Goal: Task Accomplishment & Management: Complete application form

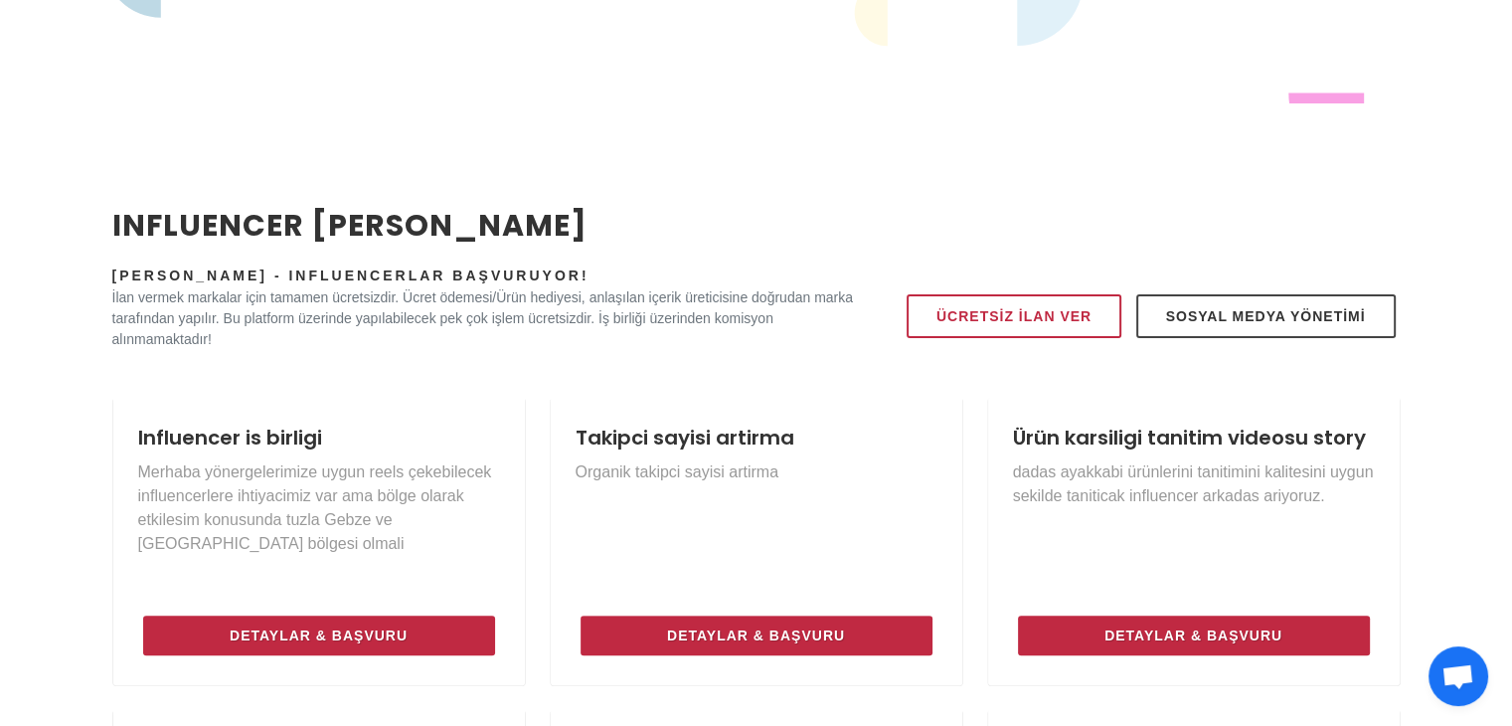
scroll to position [597, 0]
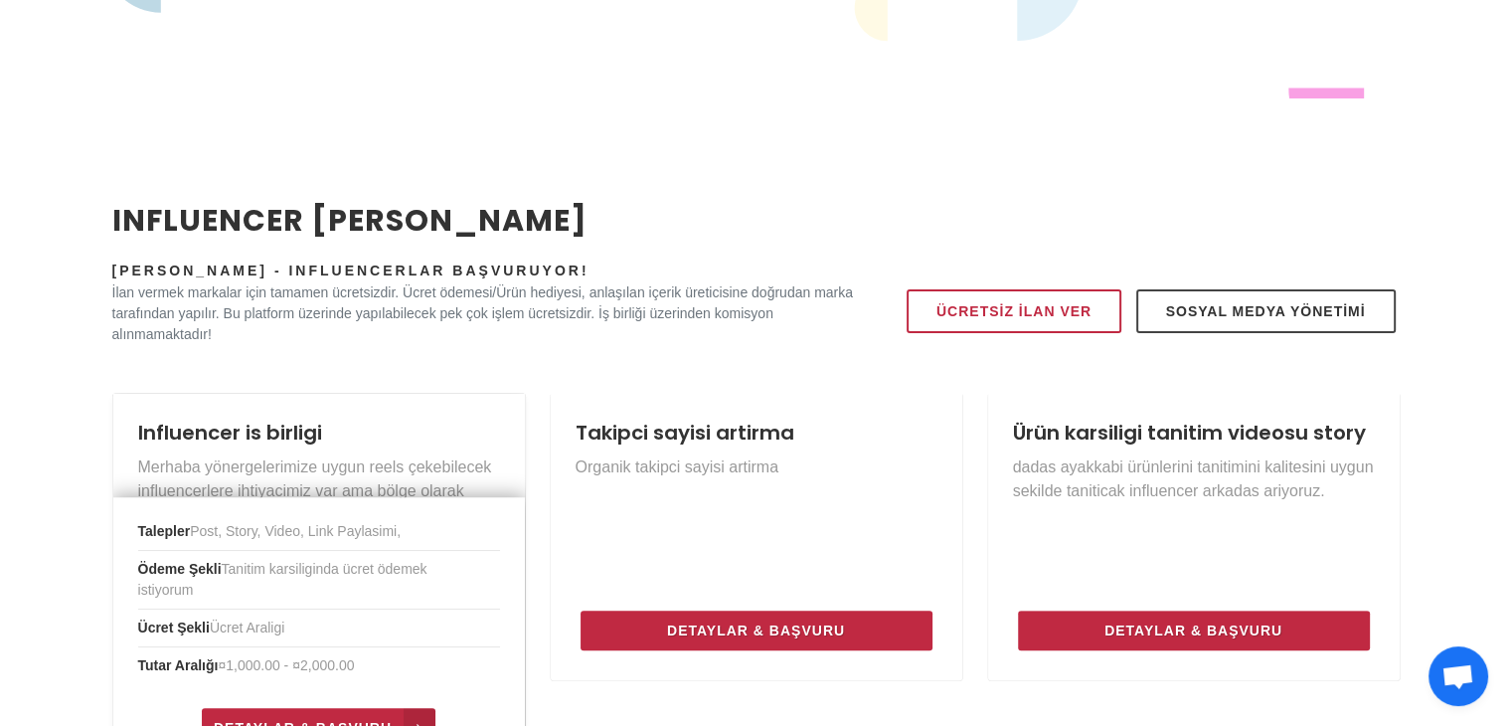
click at [280, 716] on span "Detaylar & Başvuru" at bounding box center [303, 728] width 178 height 24
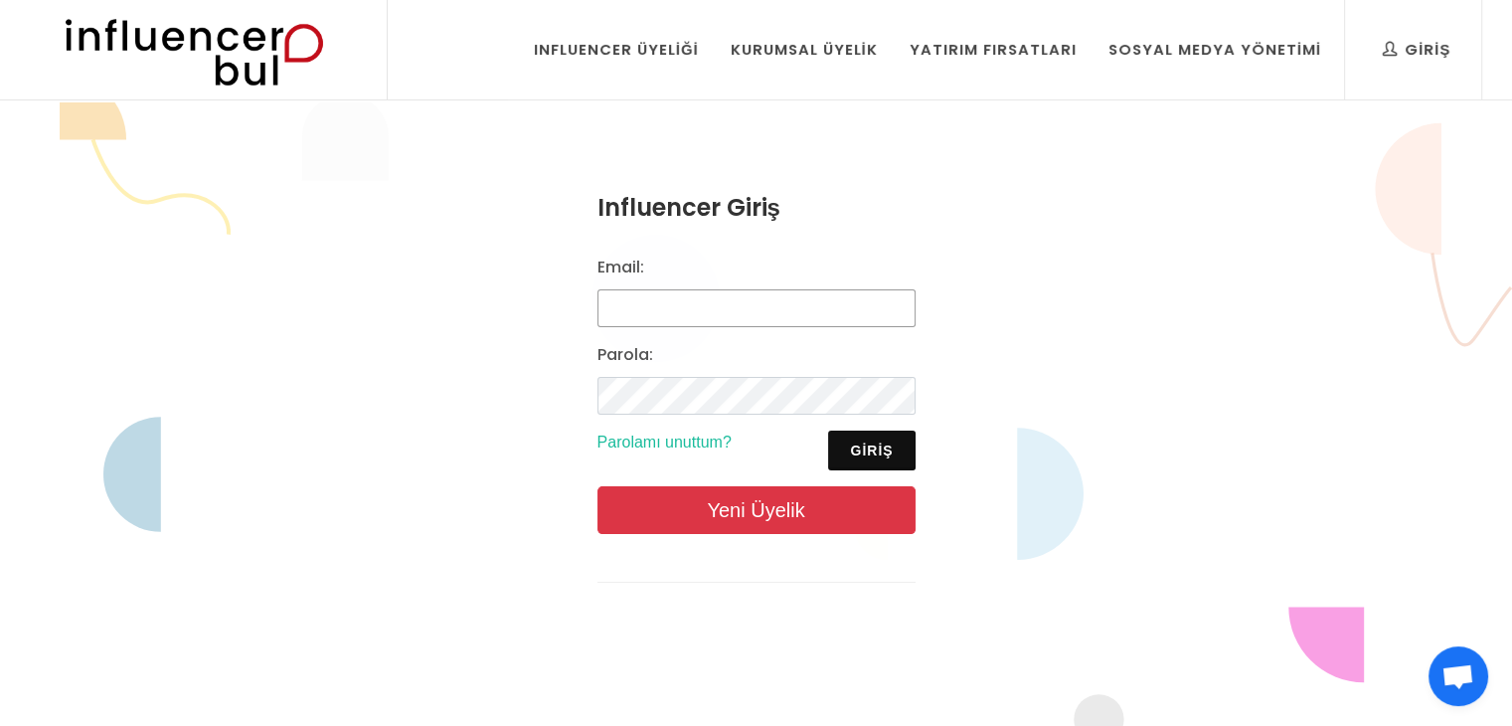
type input "[EMAIL_ADDRESS][DOMAIN_NAME]"
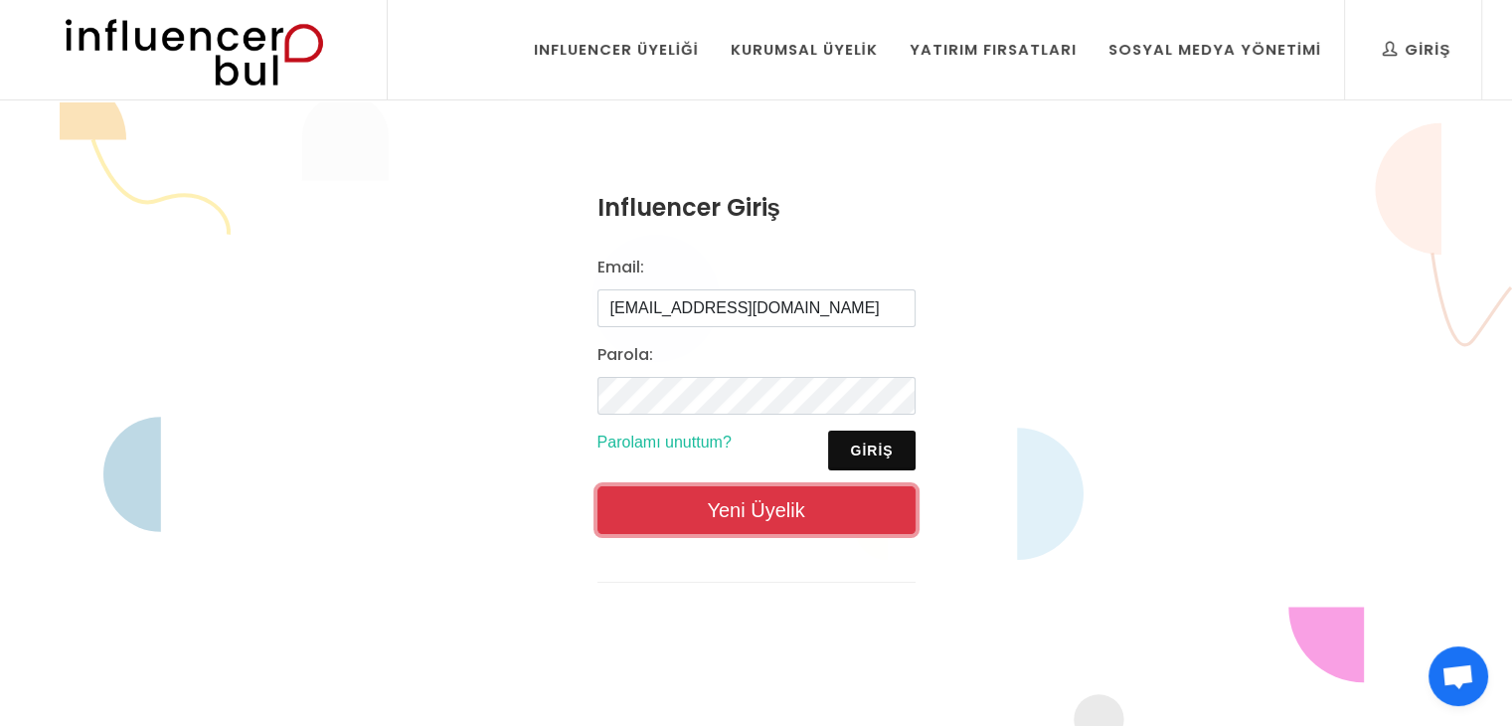
click at [807, 527] on link "Yeni Üyelik" at bounding box center [757, 510] width 318 height 48
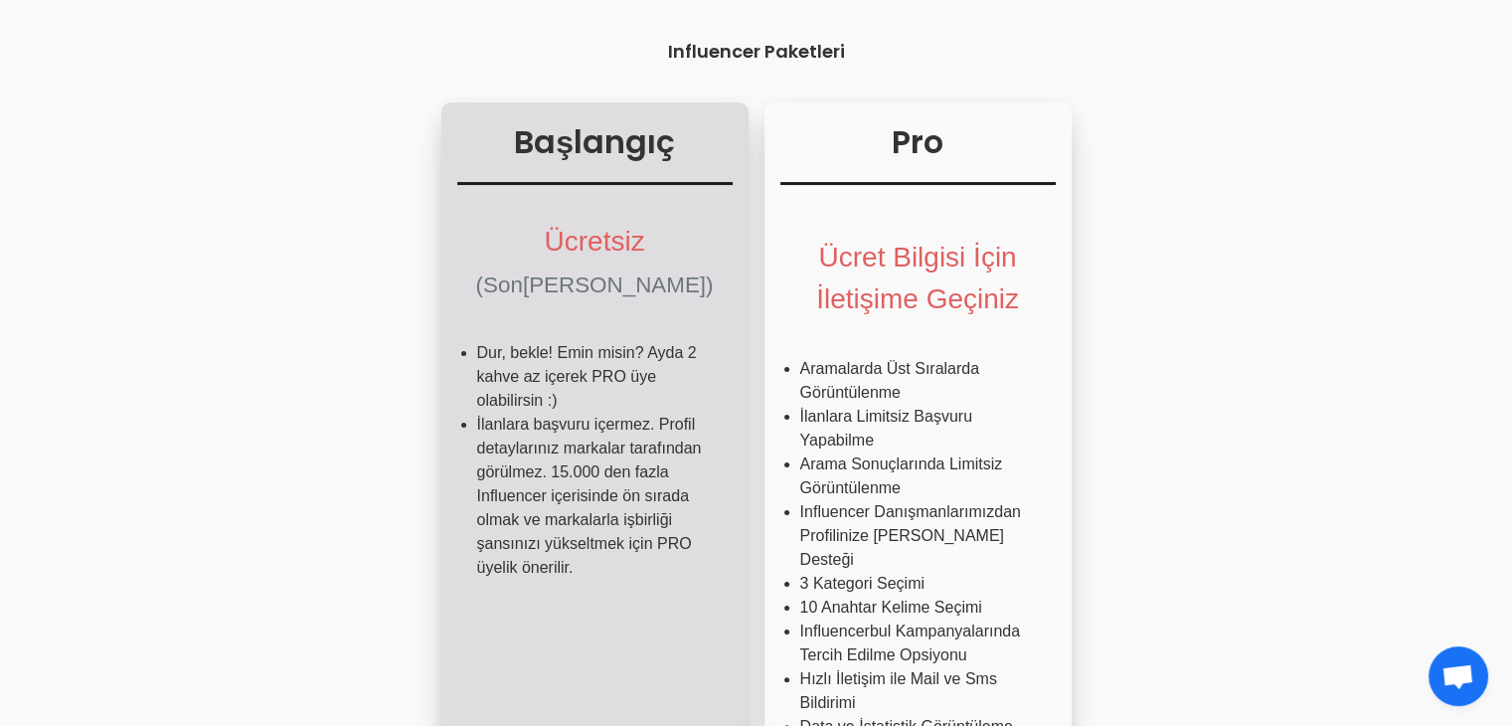
scroll to position [497, 0]
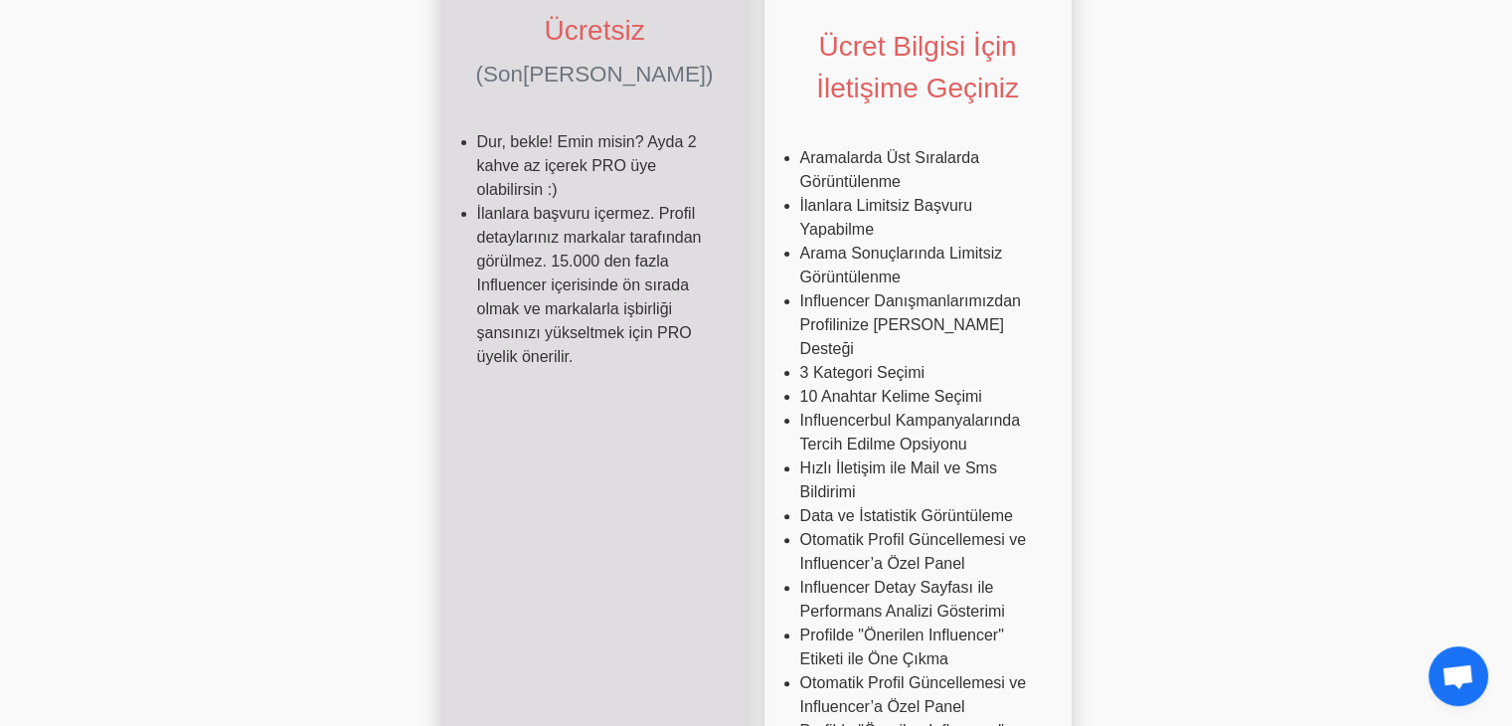
click at [598, 271] on li "İlanlara başvuru içermez. Profil detaylarınız markalar tarafından görülmez. 15.…" at bounding box center [595, 285] width 236 height 167
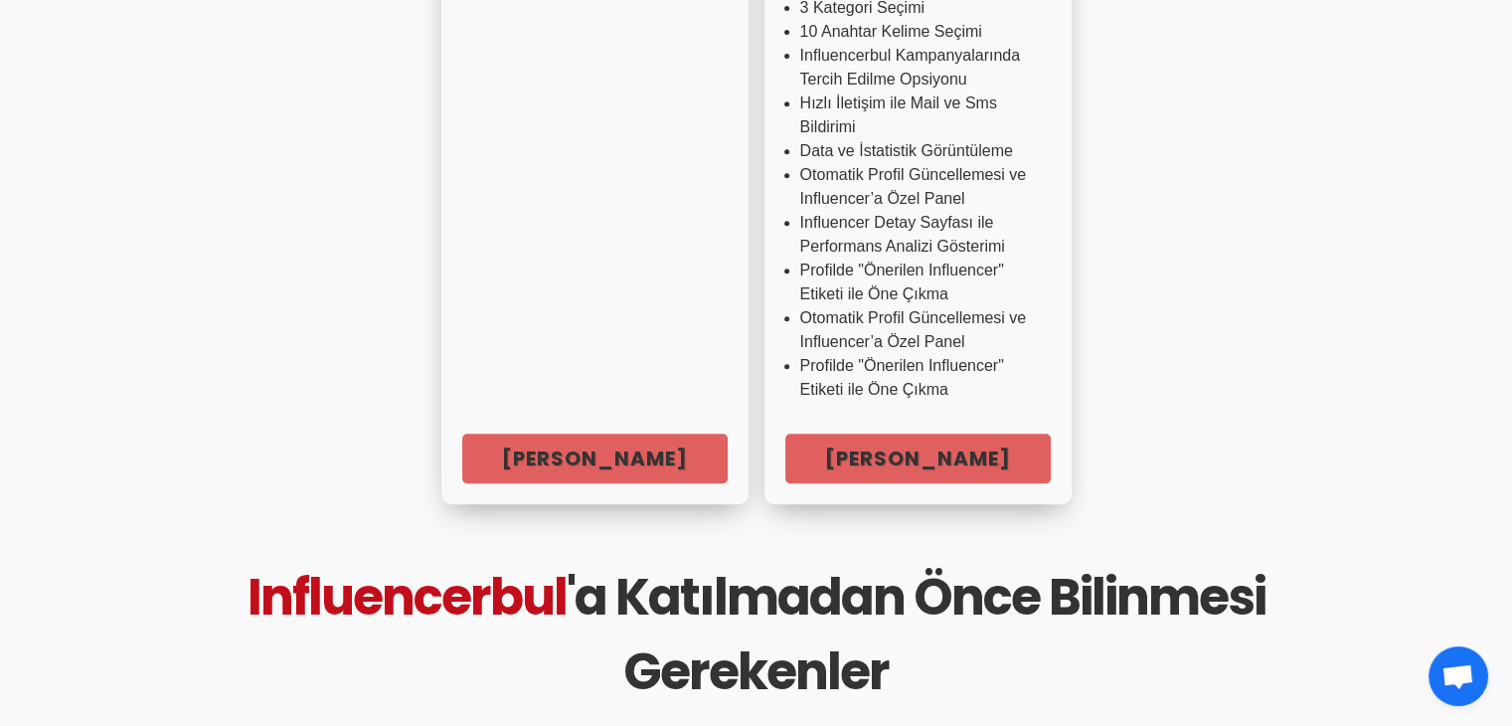
scroll to position [994, 0]
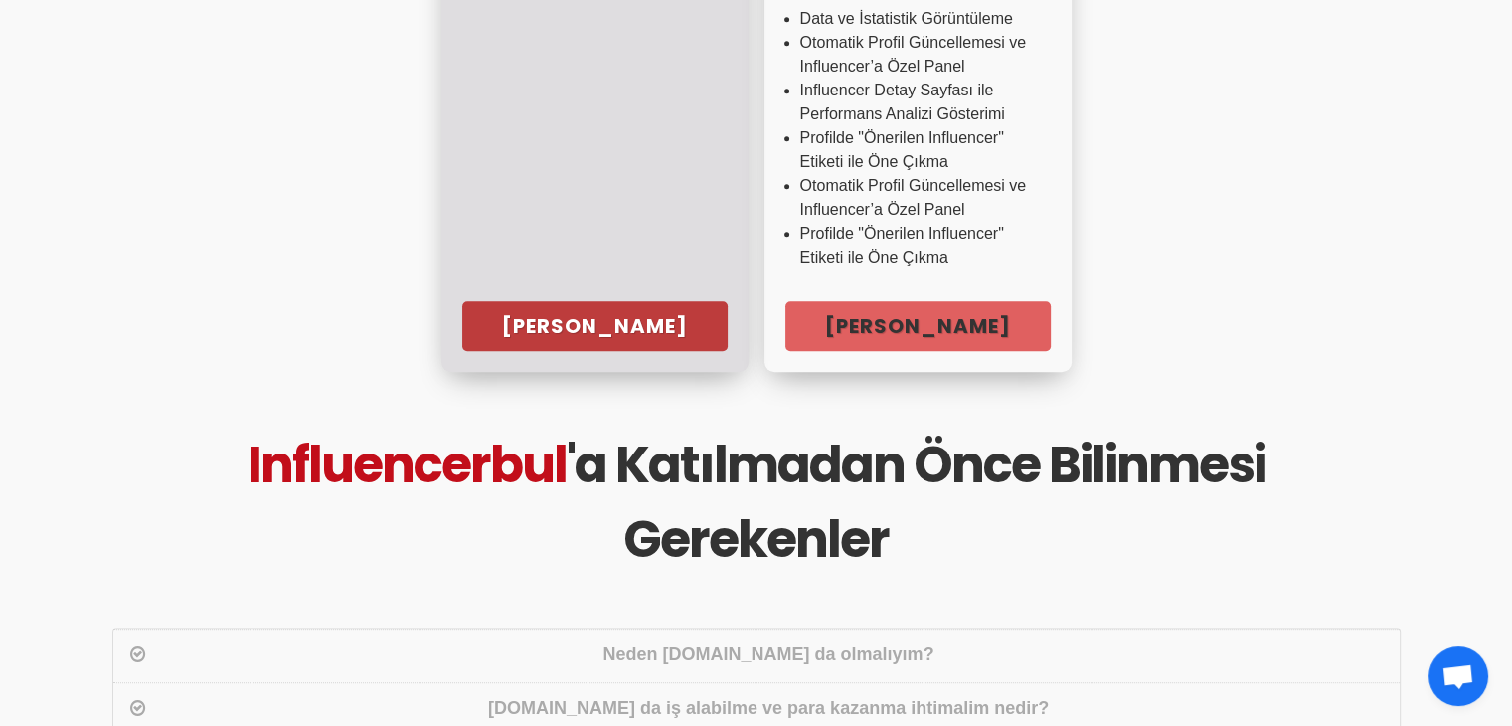
click at [624, 316] on link "Hemen Başla" at bounding box center [594, 326] width 265 height 50
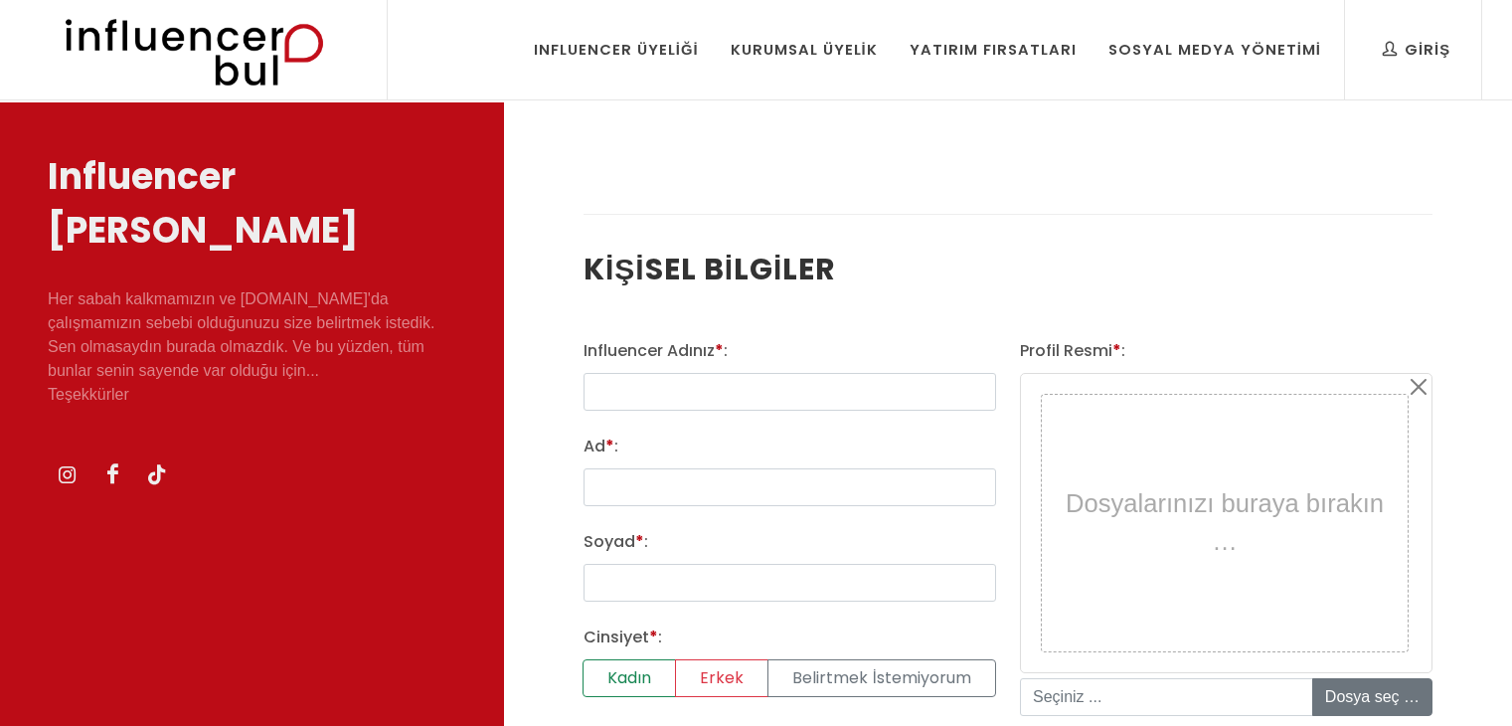
select select
type input "[EMAIL_ADDRESS][DOMAIN_NAME]"
click at [650, 496] on input "Ad * :" at bounding box center [790, 487] width 413 height 38
type input "FURKAN"
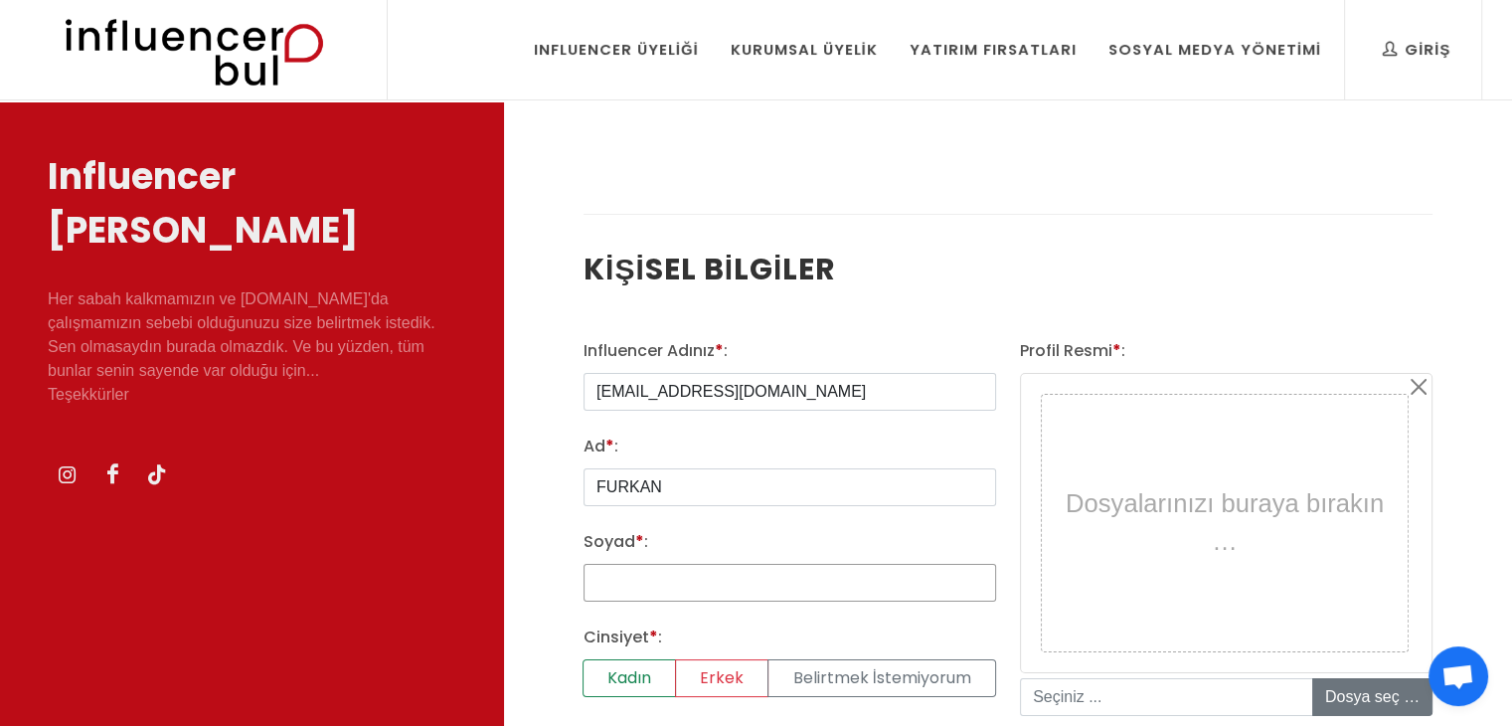
type input "TAŞ"
type input "[EMAIL_ADDRESS][DOMAIN_NAME]"
type input "0537 325 19 79"
click at [713, 470] on input "FURKAN" at bounding box center [790, 487] width 413 height 38
type input "FURKAN ONUR"
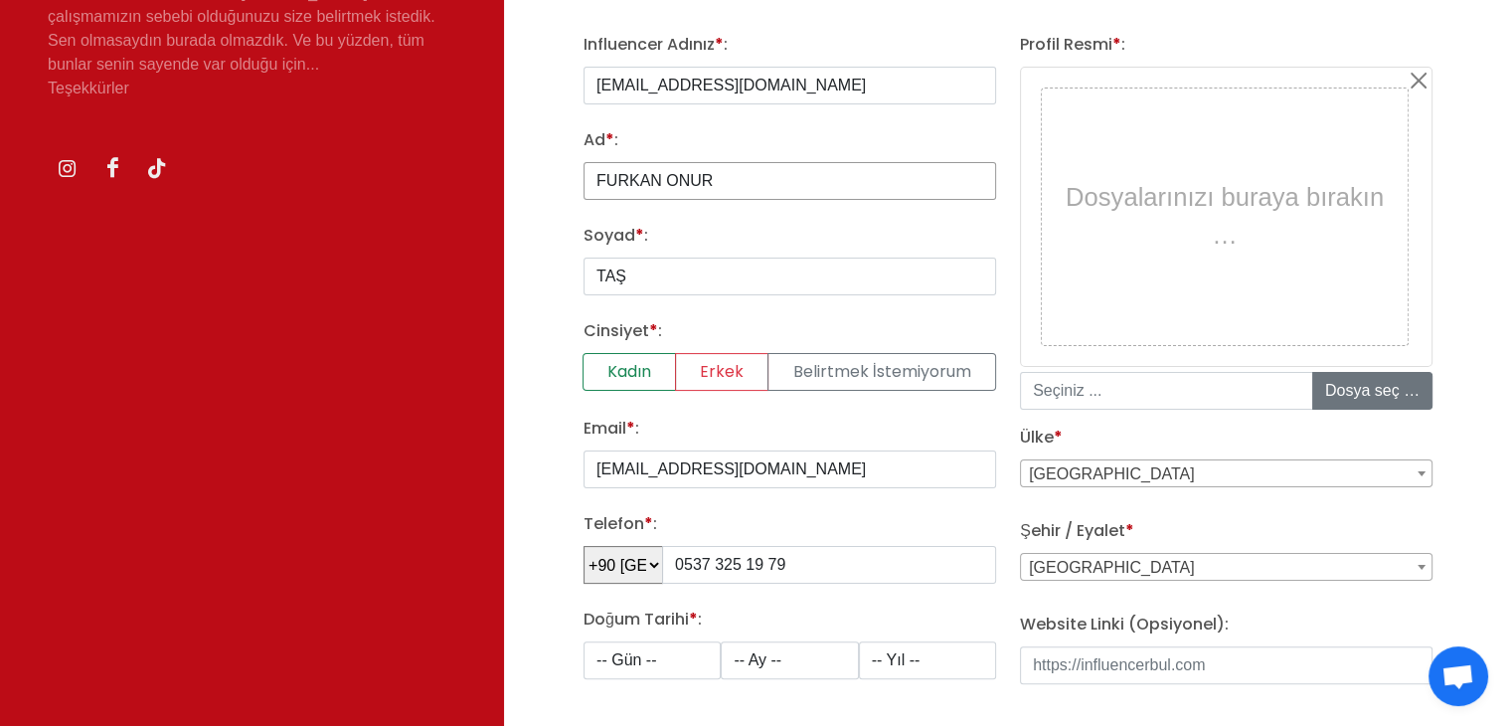
scroll to position [398, 0]
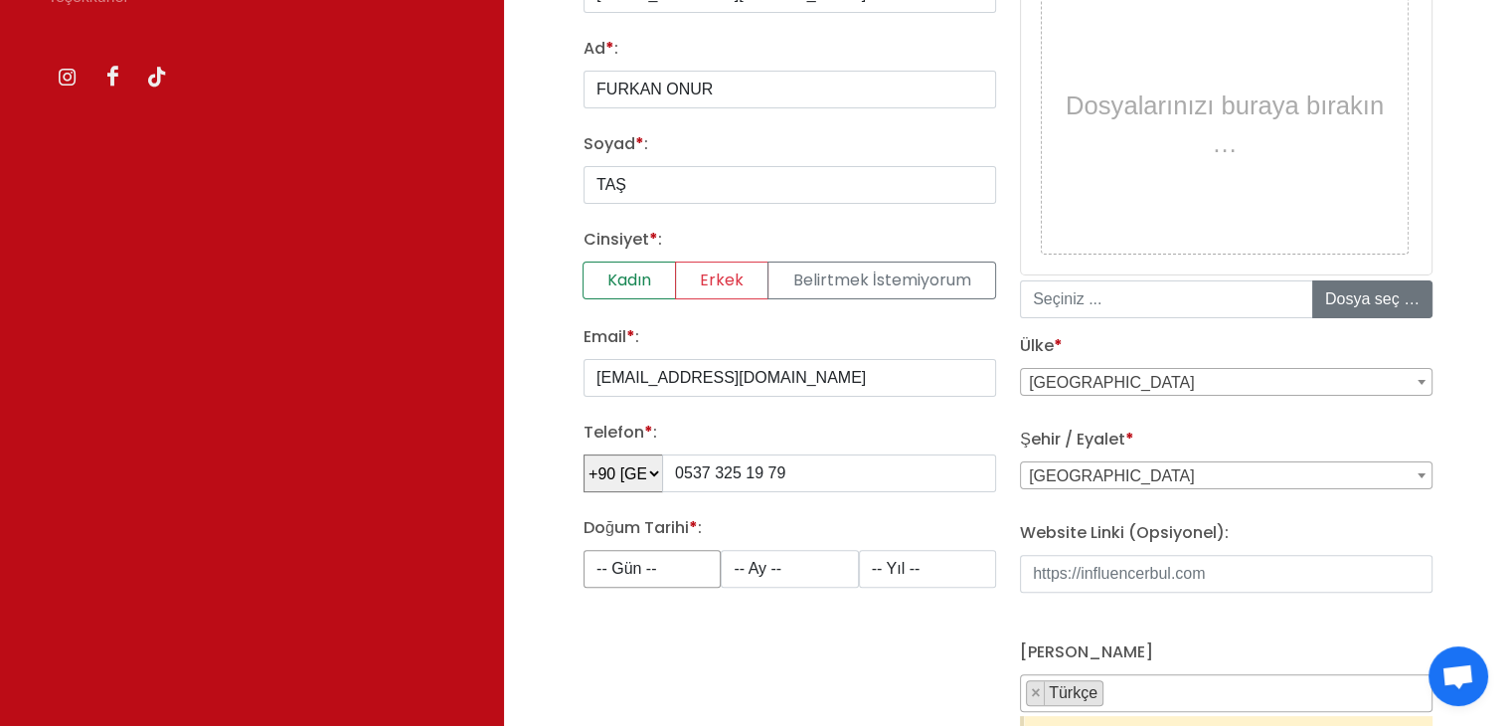
click at [689, 574] on select "-- Gün -- 1 2 3 4 5 6 7 8 9 10 11 12 13 14 15 16 17 18 19 20 21 22 23 24 25 26 …" at bounding box center [652, 569] width 137 height 38
select select "1"
click at [584, 550] on select "-- Gün -- 1 2 3 4 5 6 7 8 9 10 11 12 13 14 15 16 17 18 19 20 21 22 23 24 25 26 …" at bounding box center [652, 569] width 137 height 38
click at [779, 566] on select "-- Ay -- 1 2 3 4 5 6 7 8 9 10 11 12" at bounding box center [789, 569] width 137 height 38
select select "3"
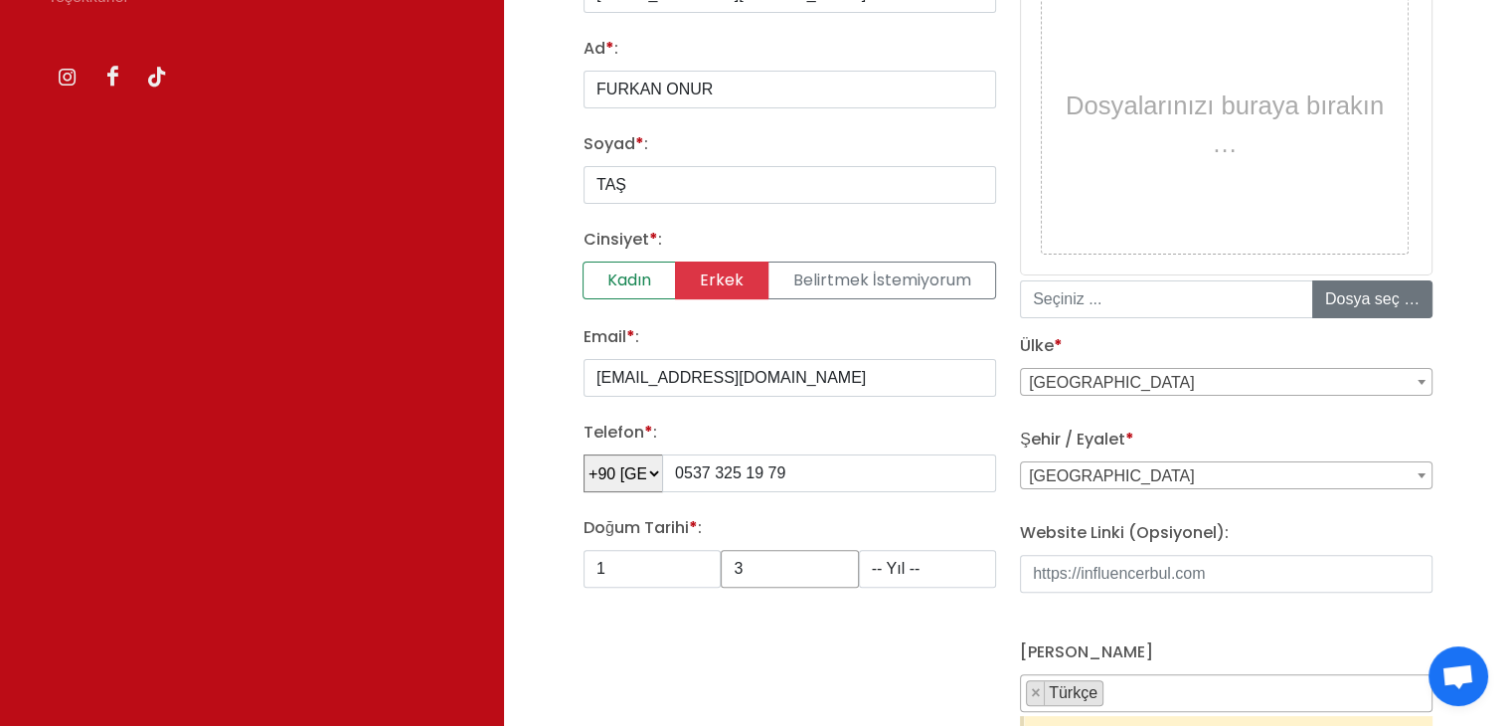
click at [721, 550] on select "-- Ay -- 1 2 3 4 5 6 7 8 9 10 11 12" at bounding box center [789, 569] width 137 height 38
click at [939, 574] on select "-- Yıl -- 2008 2007 2006 2005 2004 2003 2002 2001 2000 1999 1998 1997 1996 1995…" at bounding box center [927, 569] width 137 height 38
select select "2003"
click at [859, 550] on select "-- Yıl -- 2008 2007 2006 2005 2004 2003 2002 2001 2000 1999 1998 1997 1996 1995…" at bounding box center [927, 569] width 137 height 38
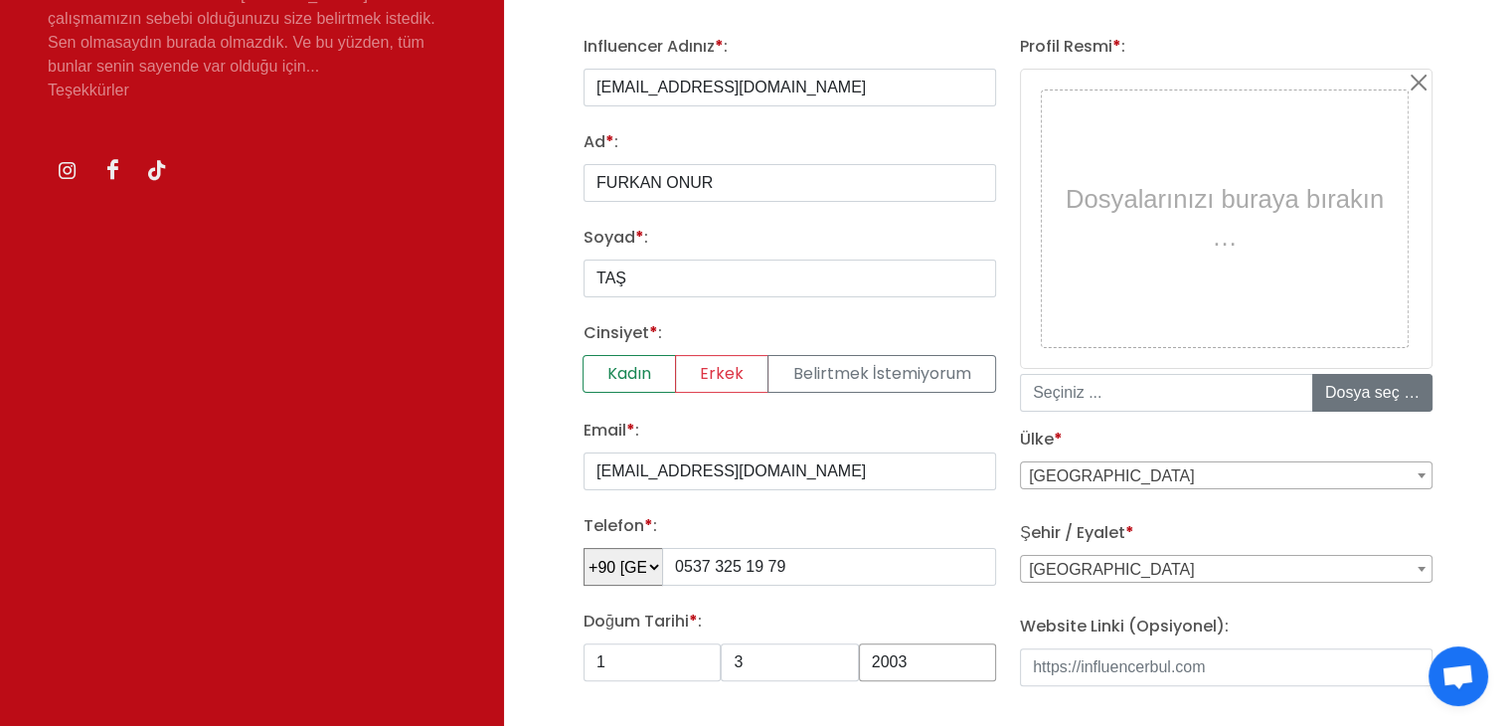
scroll to position [298, 0]
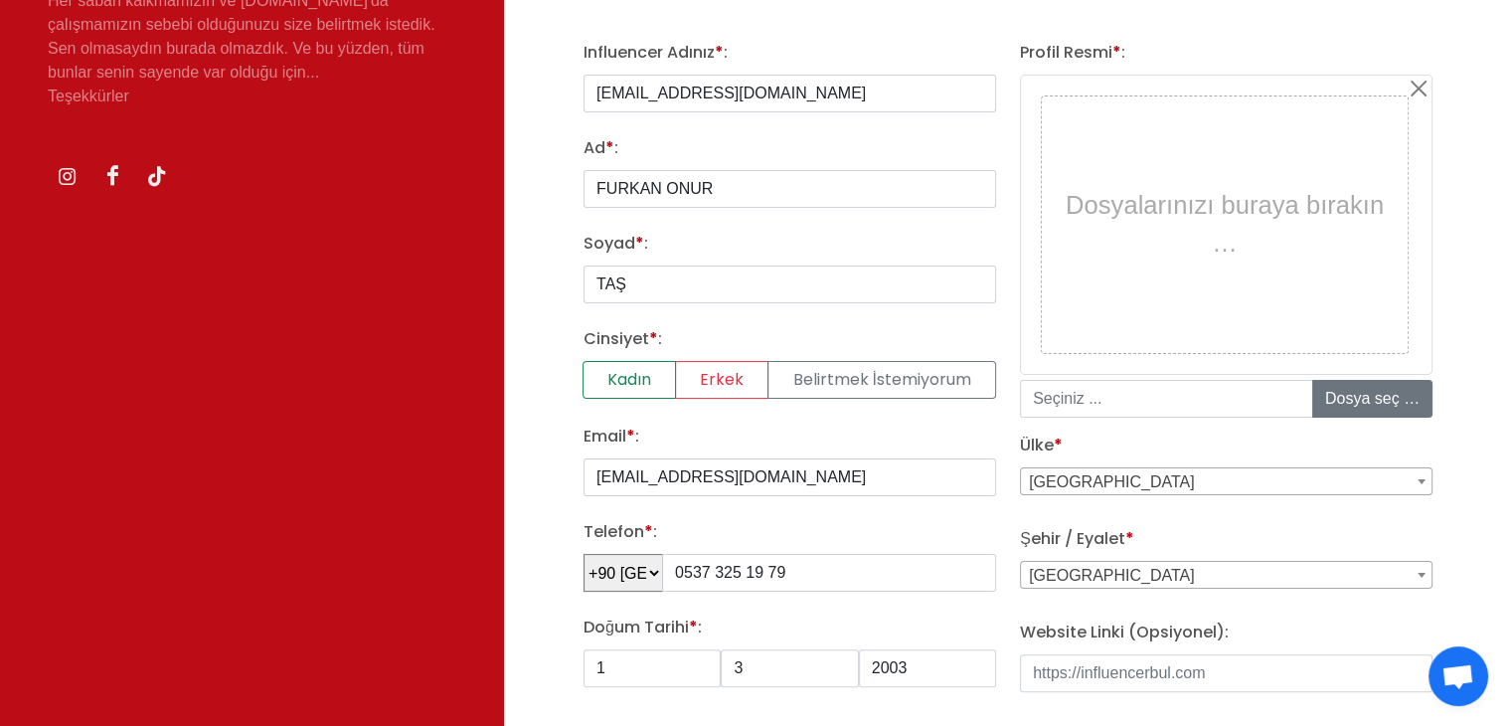
click at [1234, 269] on div "Dosyalarınızı buraya bırakın …" at bounding box center [1225, 224] width 356 height 246
click at [1350, 402] on input "file" at bounding box center [1464, 399] width 301 height 36
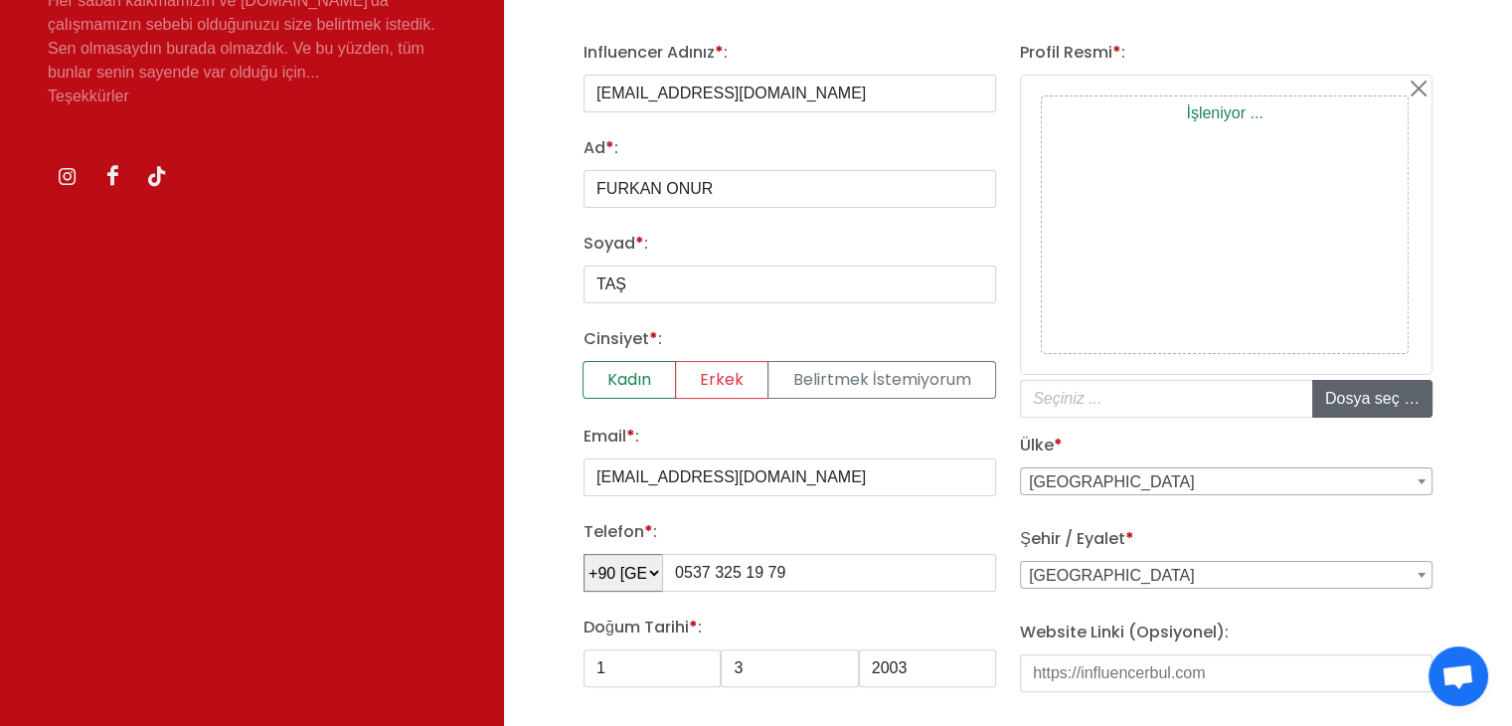
type input "C:\fakepath\3.png"
type input "3.png"
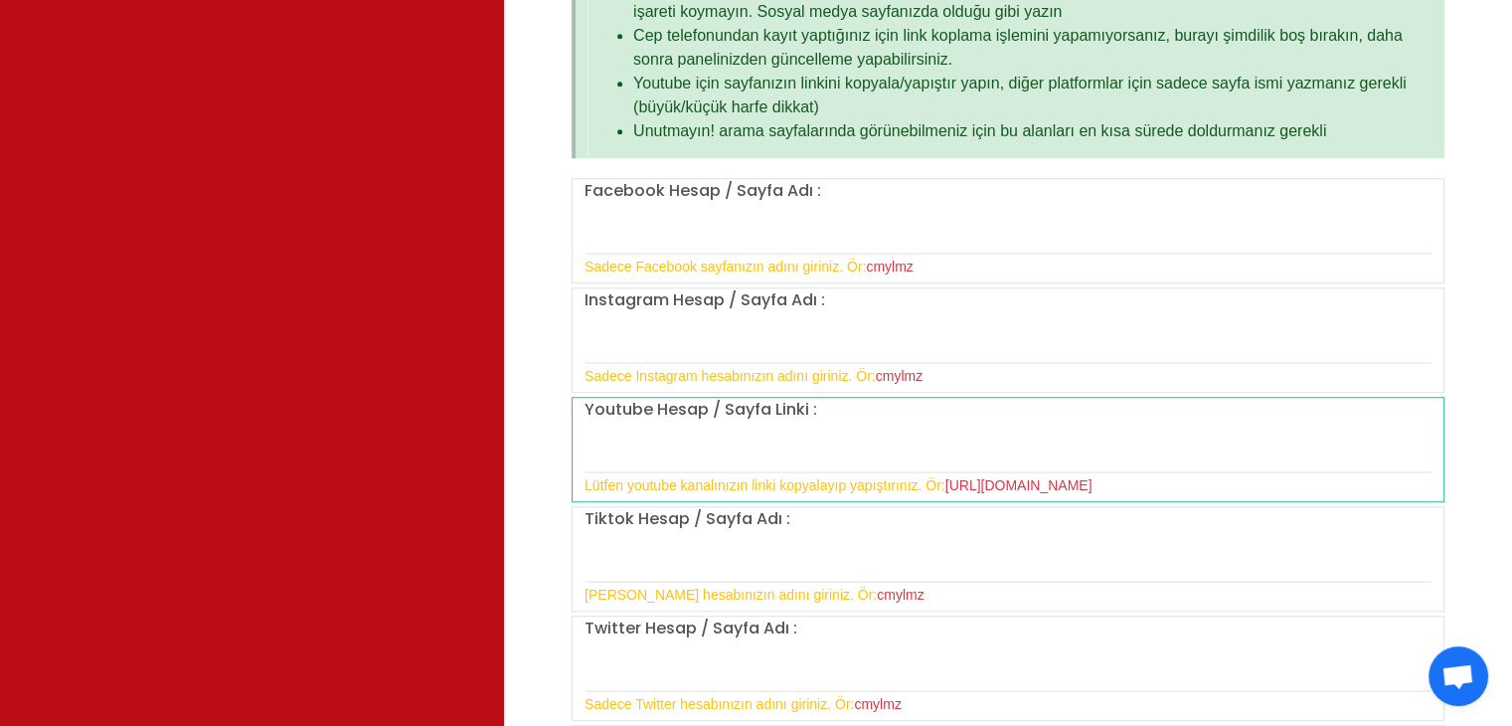
scroll to position [1491, 0]
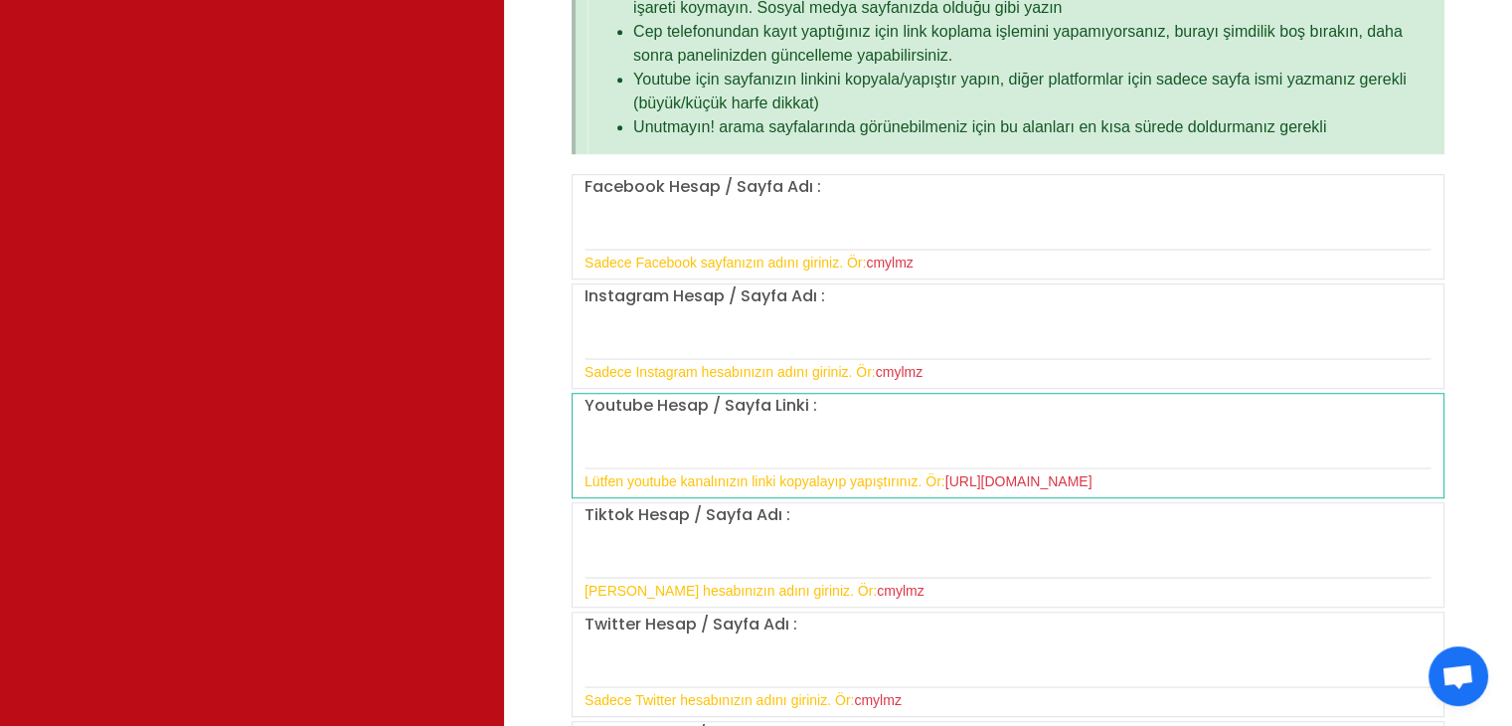
click at [835, 305] on div "Instagram Hesap / Sayfa Adı : Sadece Instagram hesabınızın adını giriniz. Ör: c…" at bounding box center [1008, 333] width 871 height 99
click at [875, 310] on div "Instagram Hesap / Sayfa Adı : Sadece Instagram hesabınızın adını giriniz. Ör: c…" at bounding box center [1008, 333] width 871 height 99
drag, startPoint x: 598, startPoint y: 315, endPoint x: 624, endPoint y: 325, distance: 28.6
click at [598, 318] on input "text" at bounding box center [1008, 339] width 847 height 42
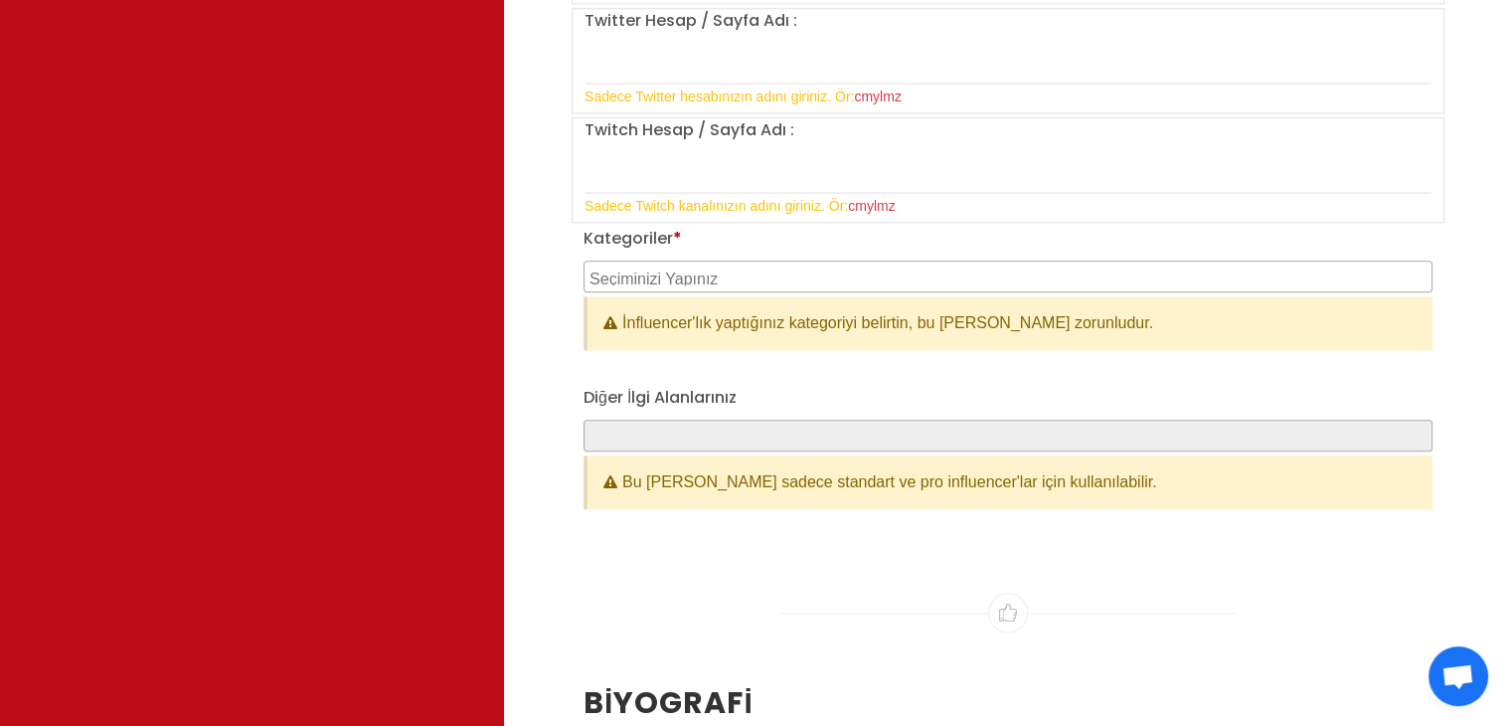
scroll to position [2088, 0]
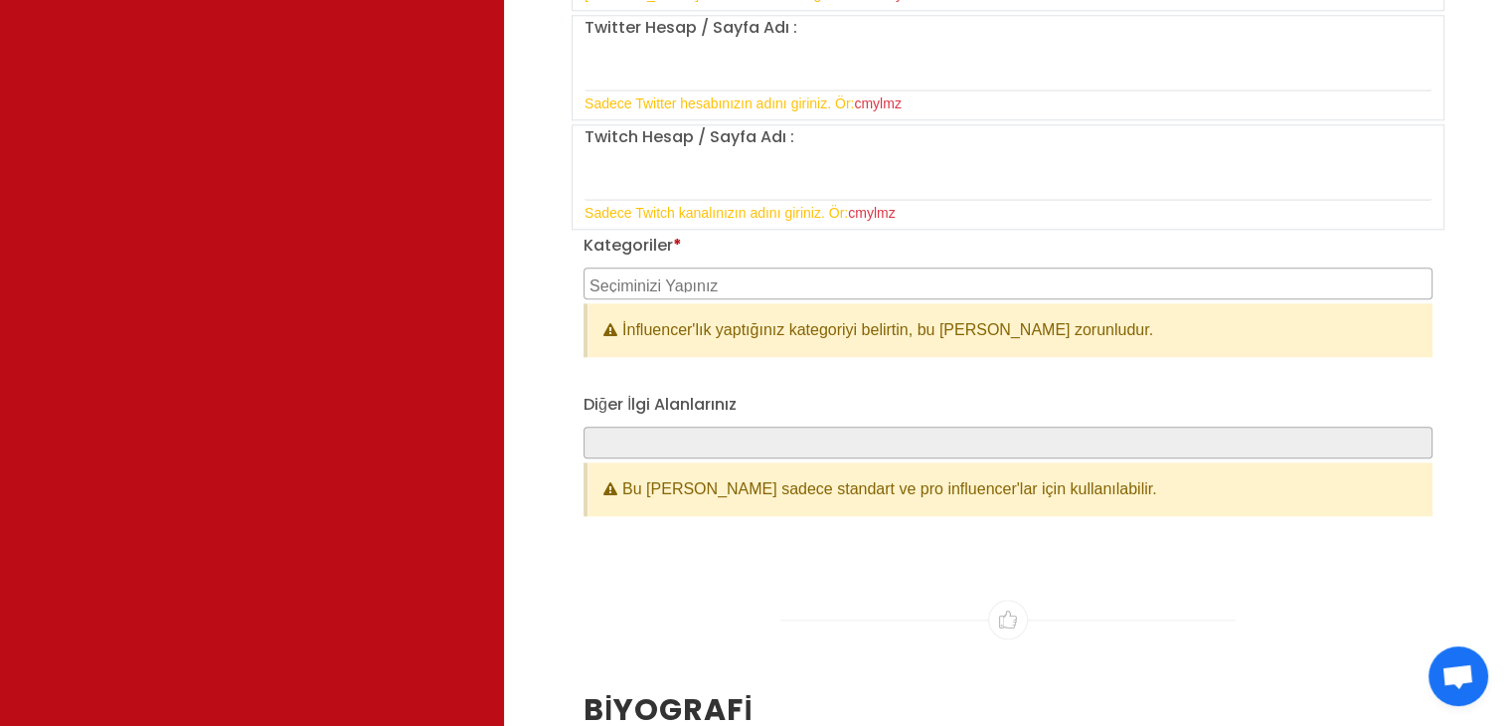
type input "novvatrend"
click at [696, 274] on textarea "Search" at bounding box center [1011, 283] width 842 height 18
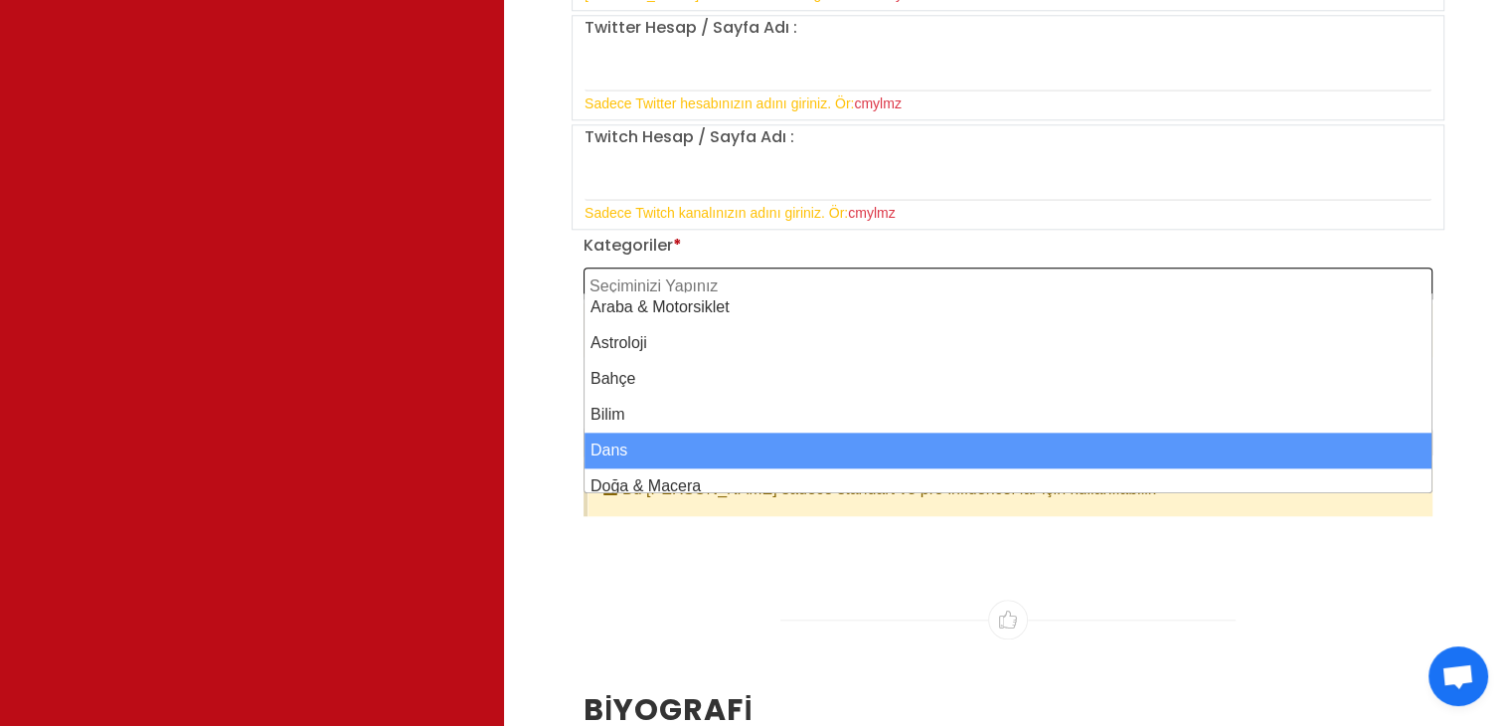
scroll to position [0, 0]
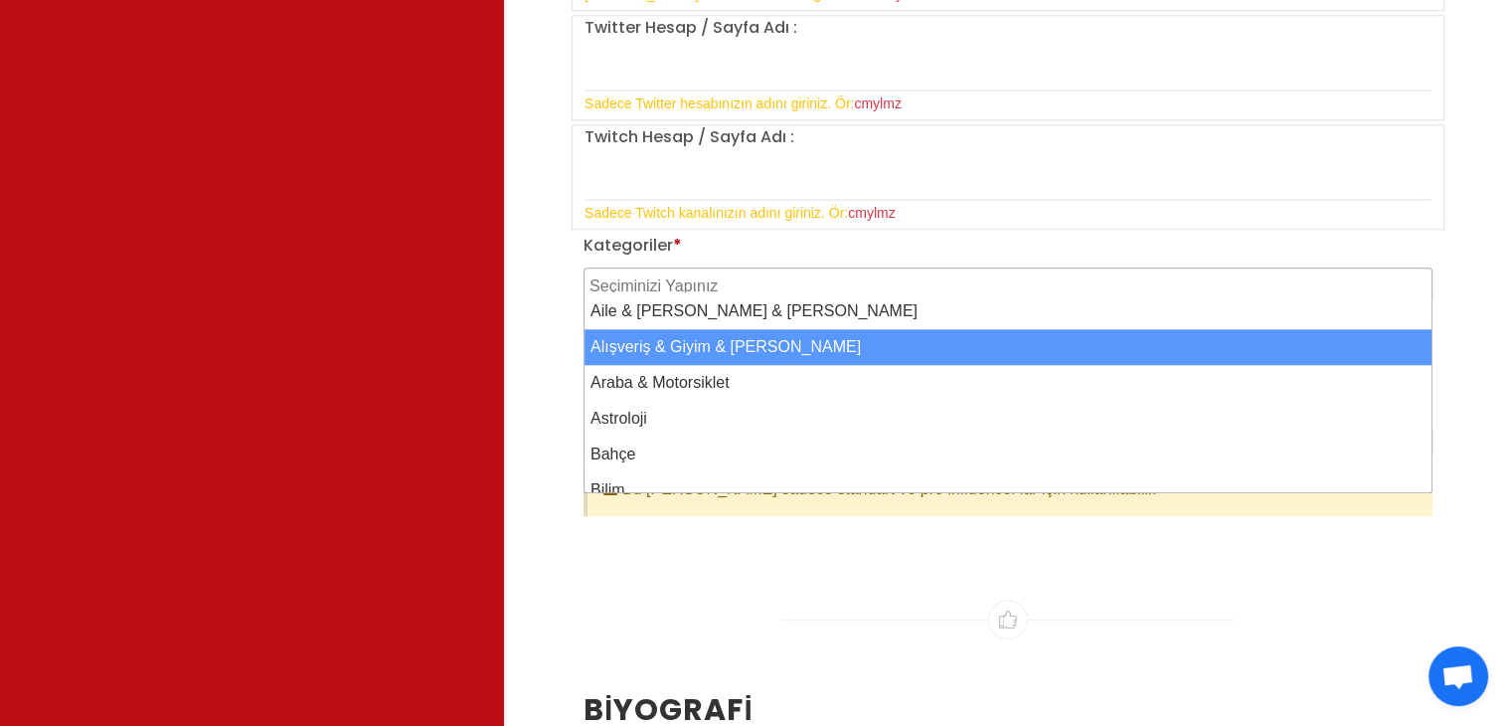
select select "2"
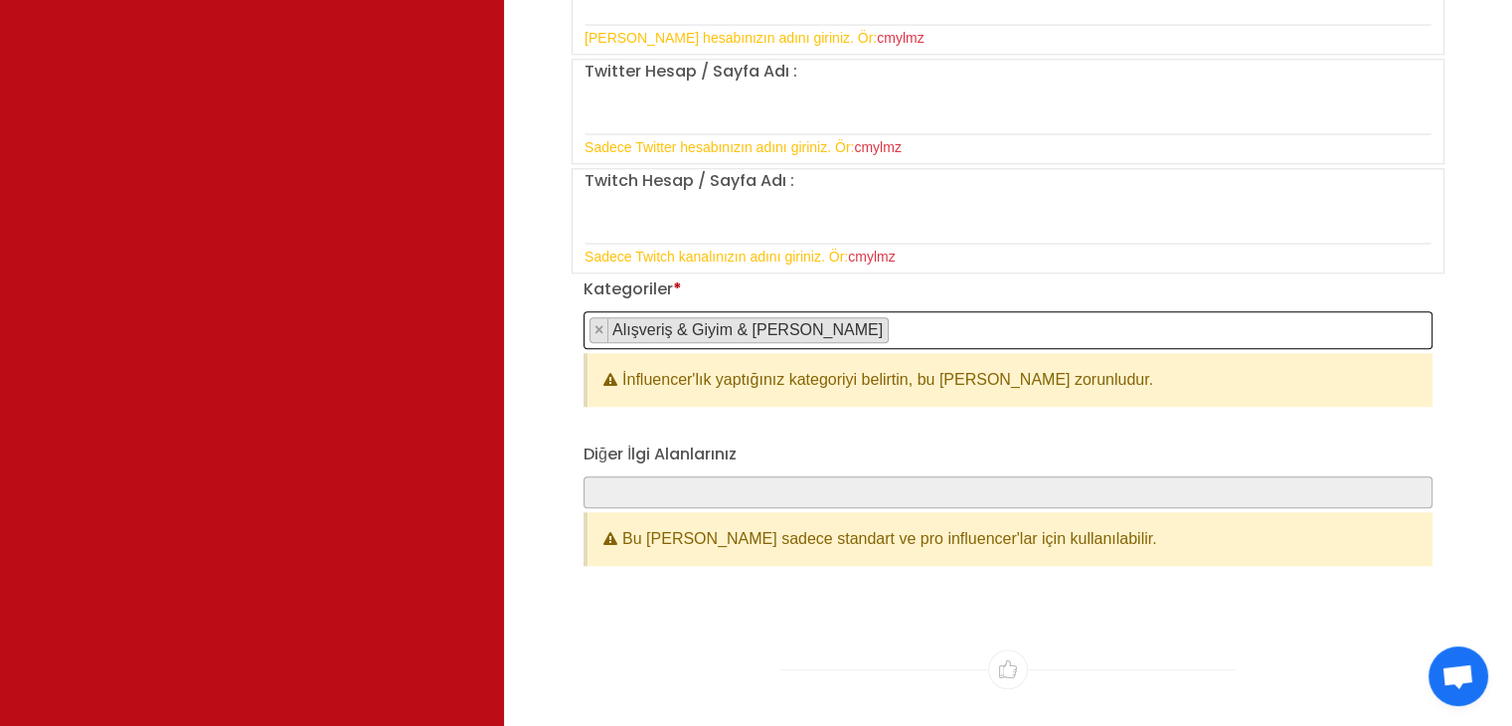
scroll to position [1989, 0]
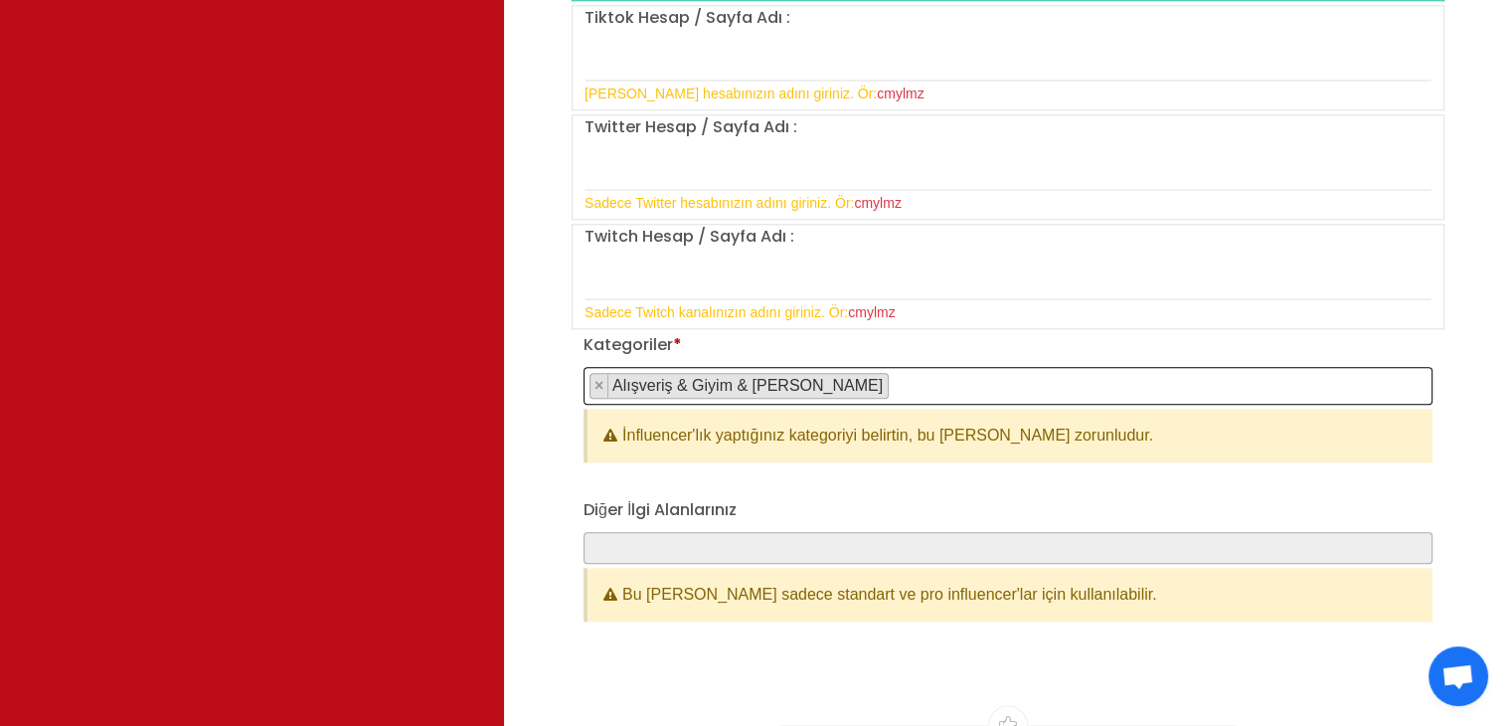
click at [684, 536] on span at bounding box center [1008, 548] width 849 height 32
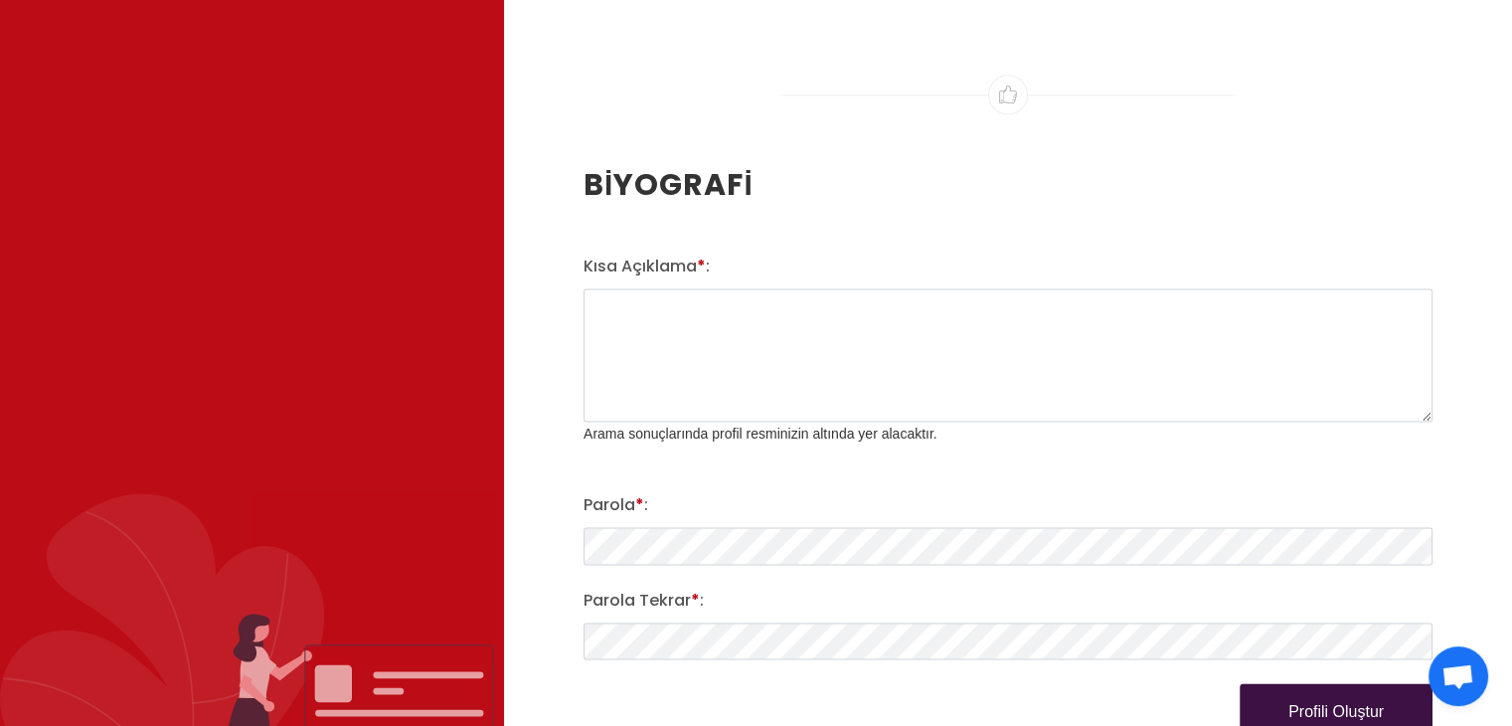
scroll to position [2983, 0]
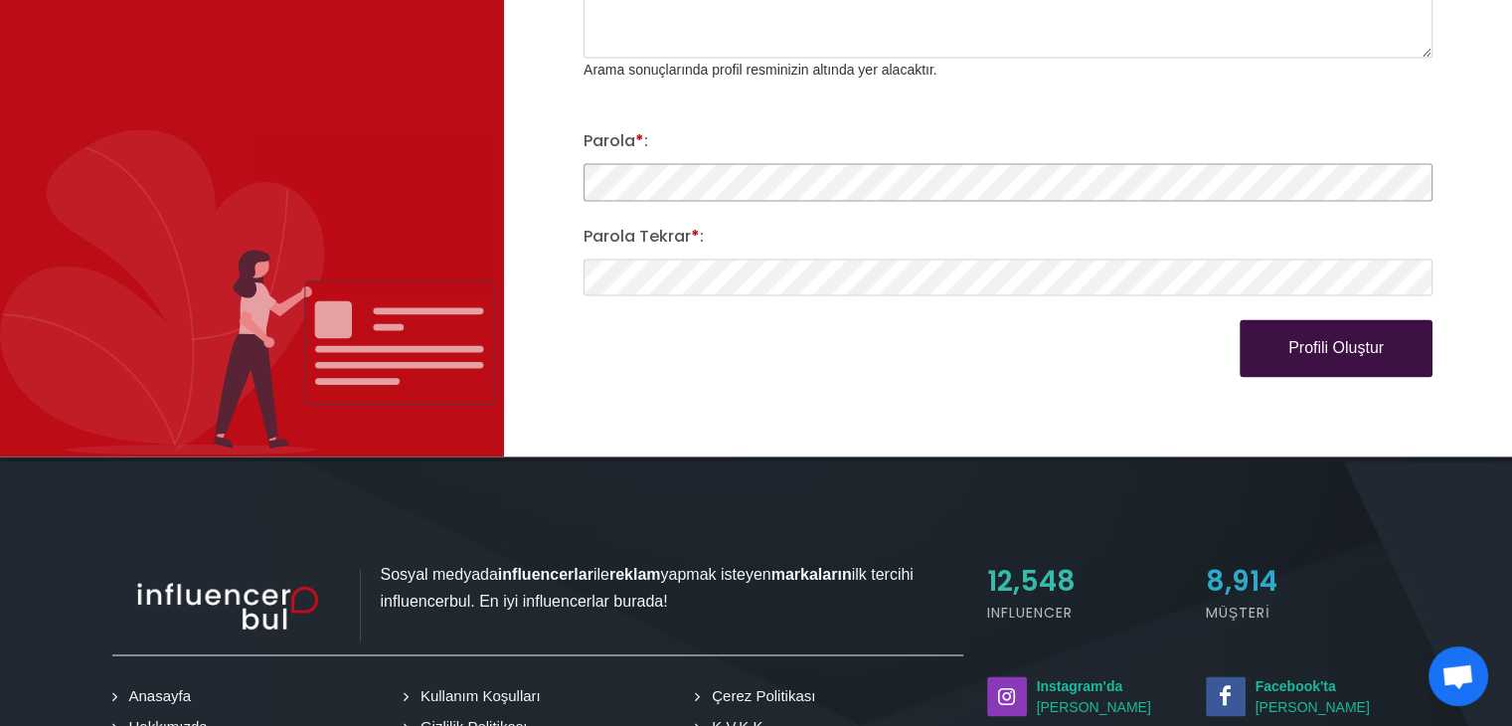
type input "furkanonur001@hotmail.com"
click at [1303, 332] on button "Profili Oluştur" at bounding box center [1336, 348] width 193 height 58
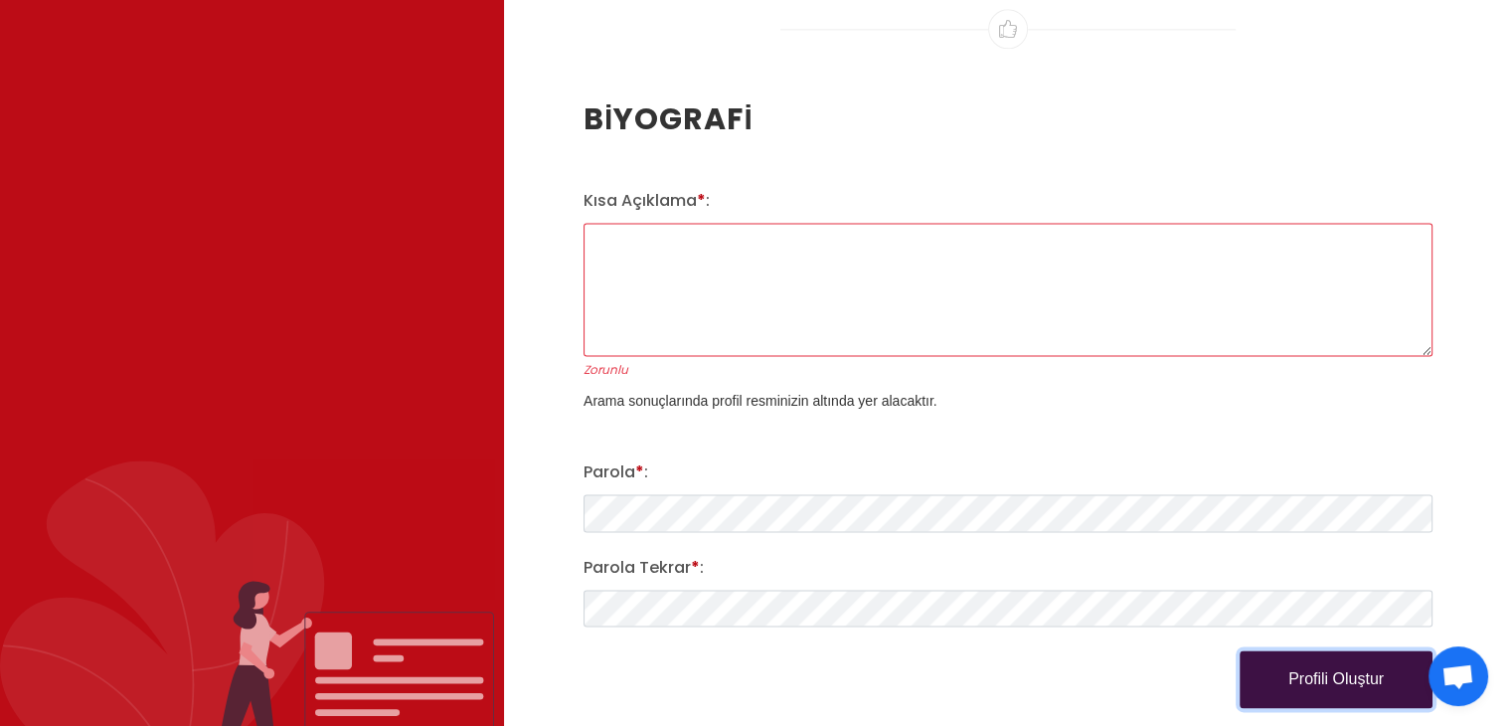
scroll to position [2685, 0]
click at [809, 260] on textarea "Kısa Açıklama * :" at bounding box center [1008, 289] width 849 height 133
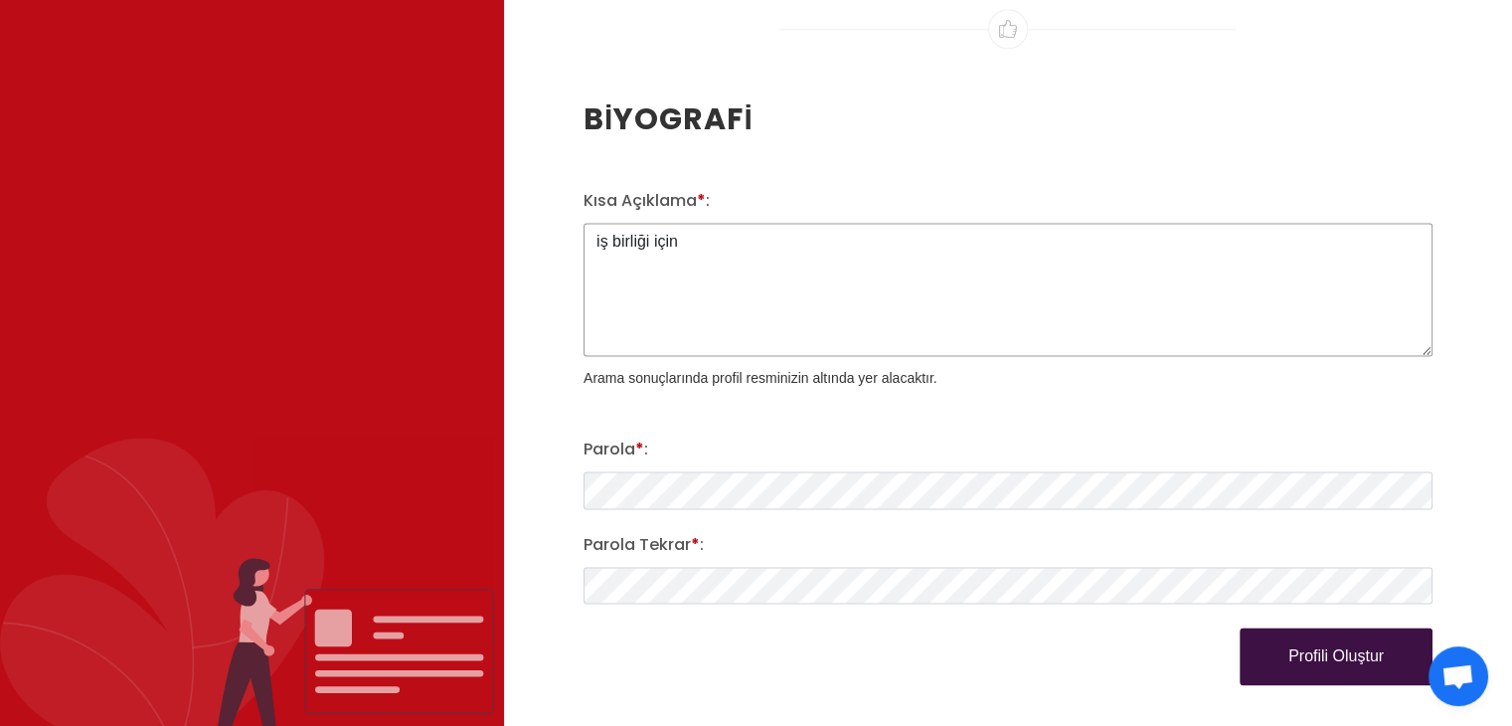
type textarea "iş birliği için"
click at [1316, 640] on button "Profili Oluştur" at bounding box center [1336, 656] width 193 height 58
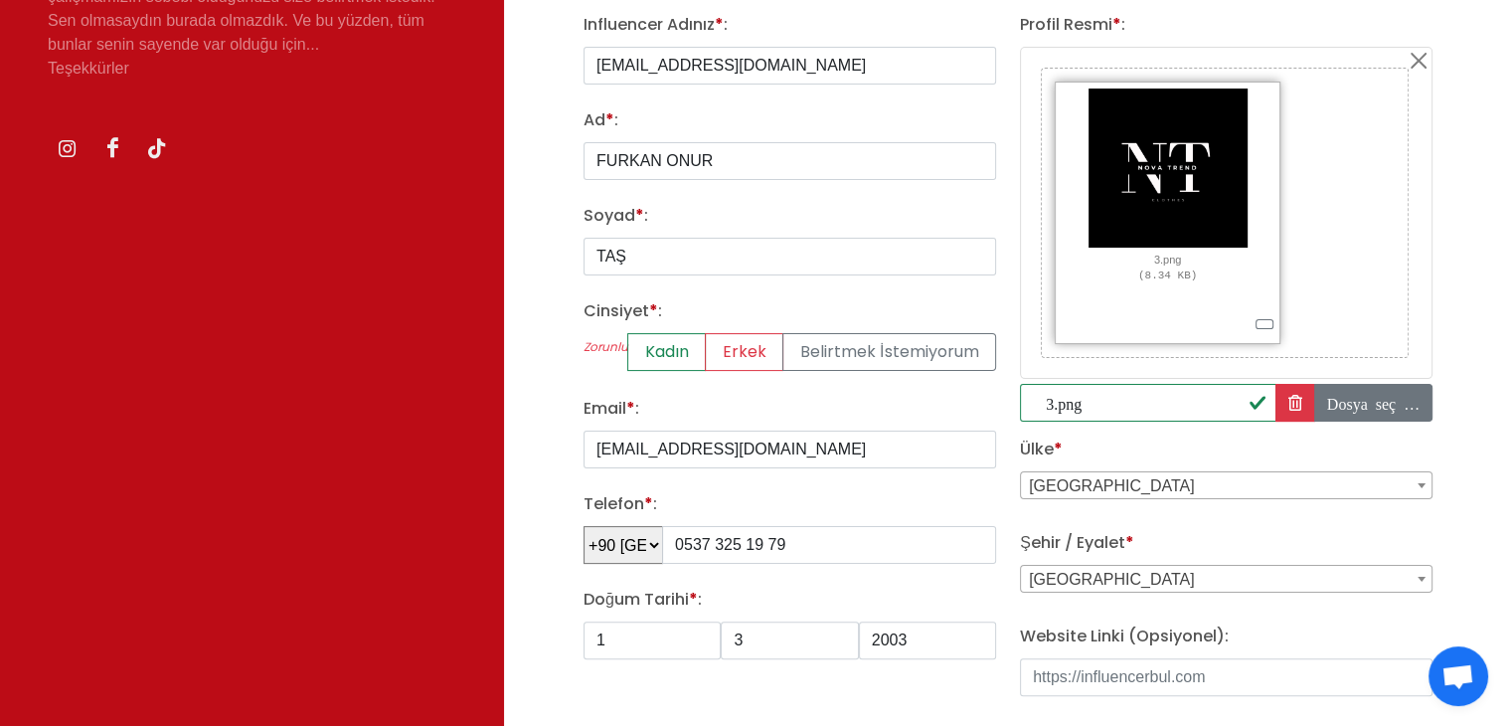
scroll to position [298, 0]
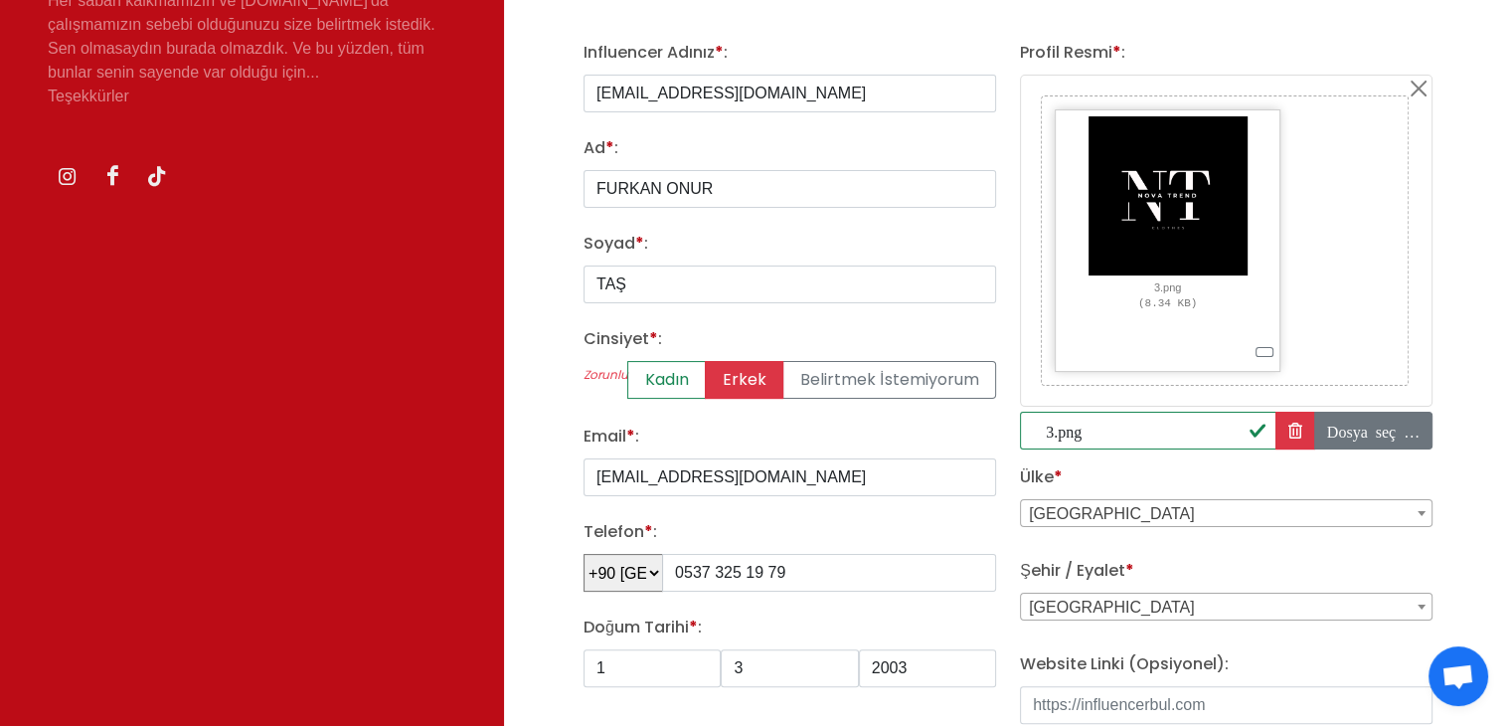
click at [752, 367] on label "Erkek" at bounding box center [744, 380] width 79 height 38
click at [597, 367] on input "Erkek" at bounding box center [590, 367] width 13 height 13
radio input "true"
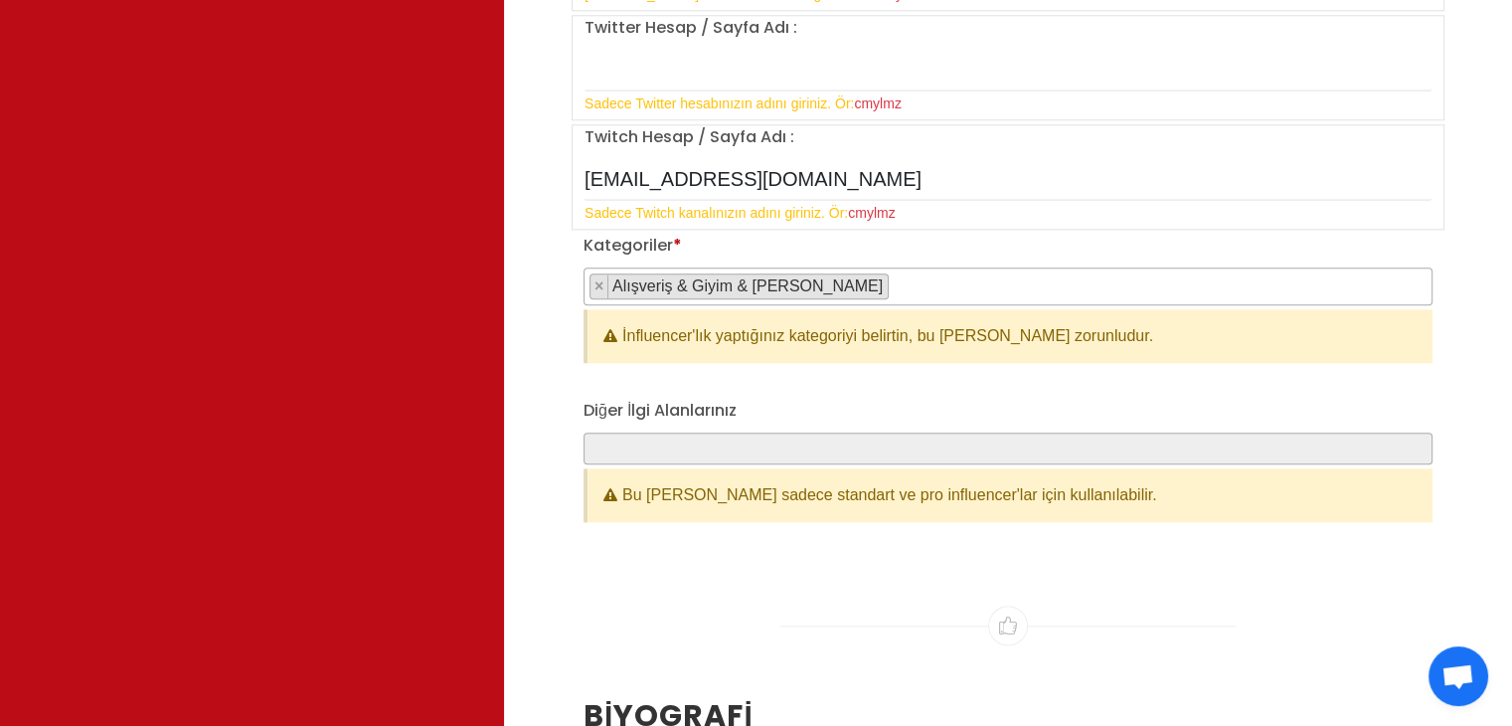
scroll to position [2685, 0]
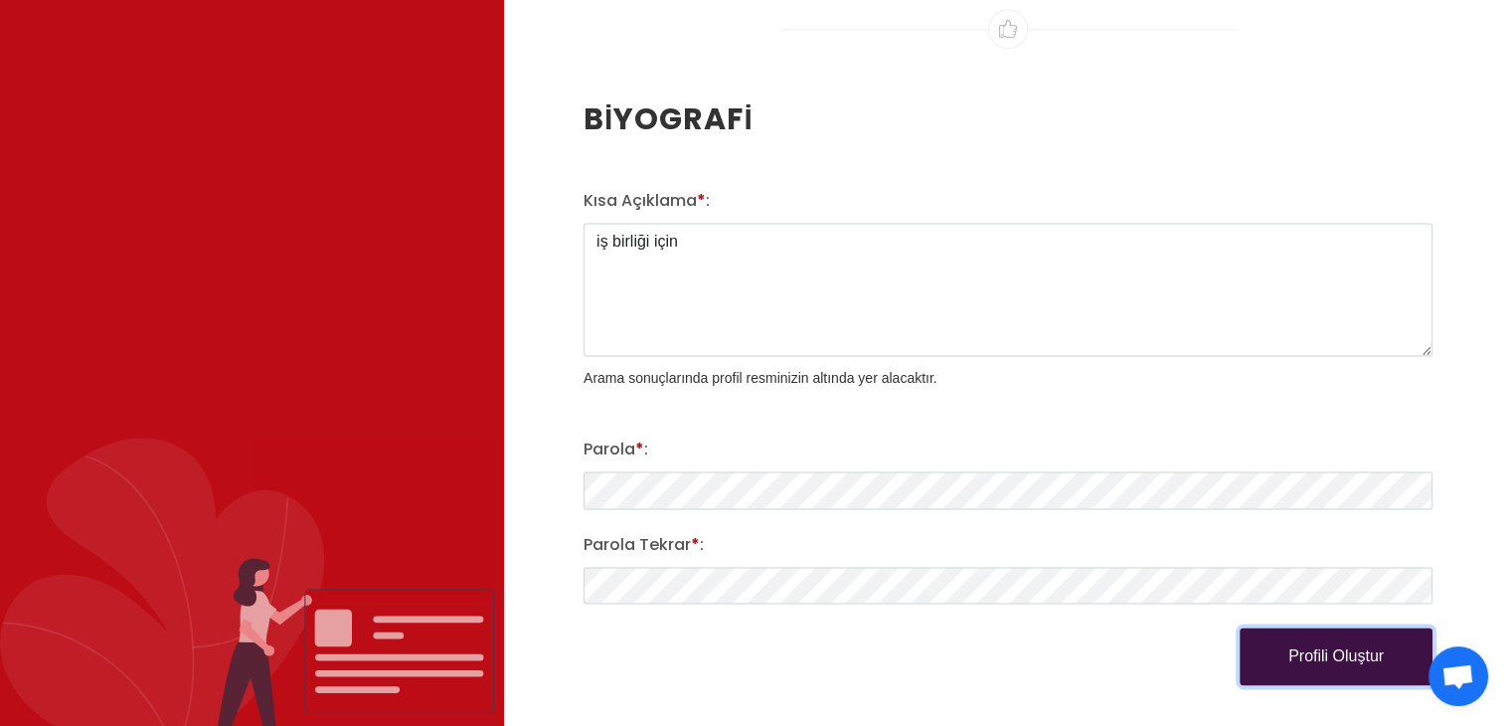
click at [1342, 662] on button "Profili Oluştur" at bounding box center [1336, 656] width 193 height 58
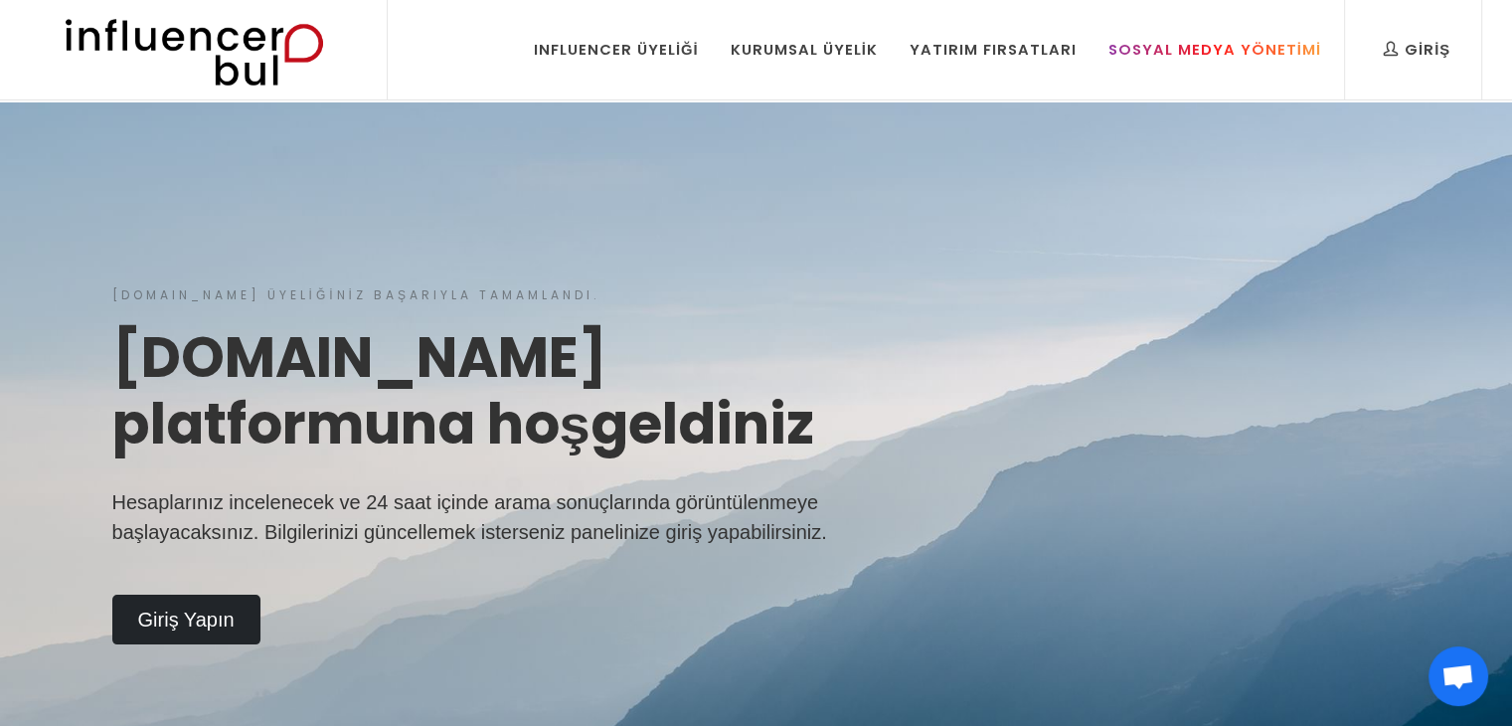
click at [1272, 72] on link "Sosyal Medya Yönetimi" at bounding box center [1215, 49] width 243 height 99
click at [1056, 46] on div "Yatırım Fırsatları" at bounding box center [993, 50] width 167 height 22
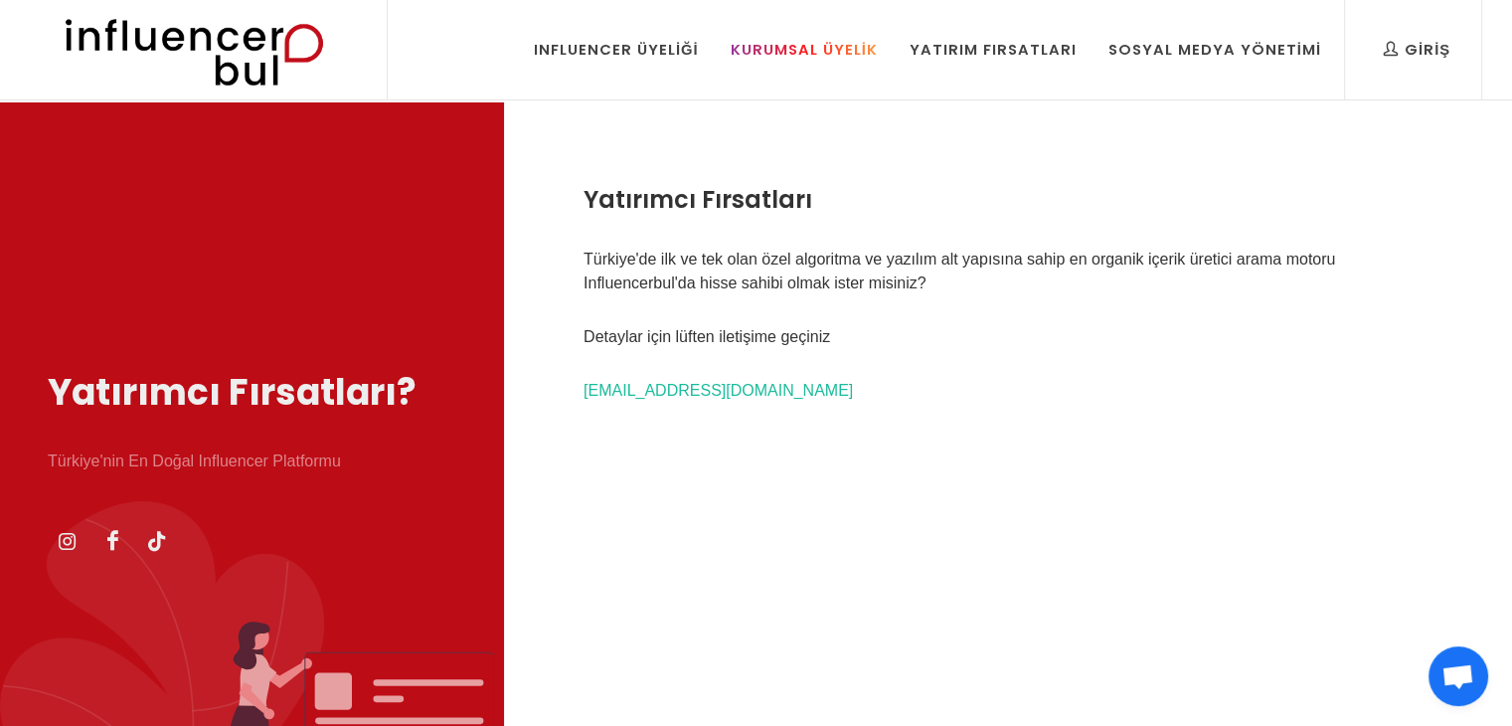
click at [831, 42] on div "Kurumsal Üyelik" at bounding box center [804, 50] width 147 height 22
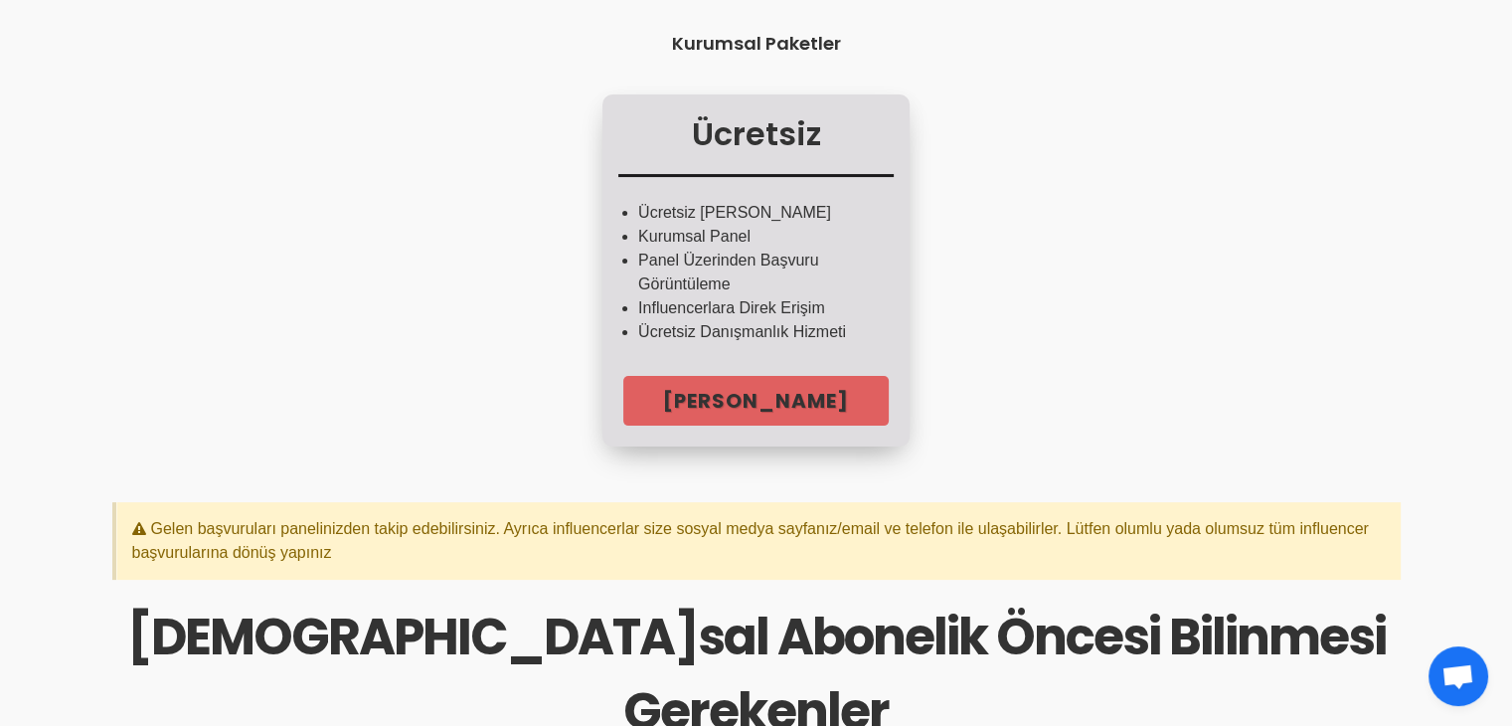
scroll to position [298, 0]
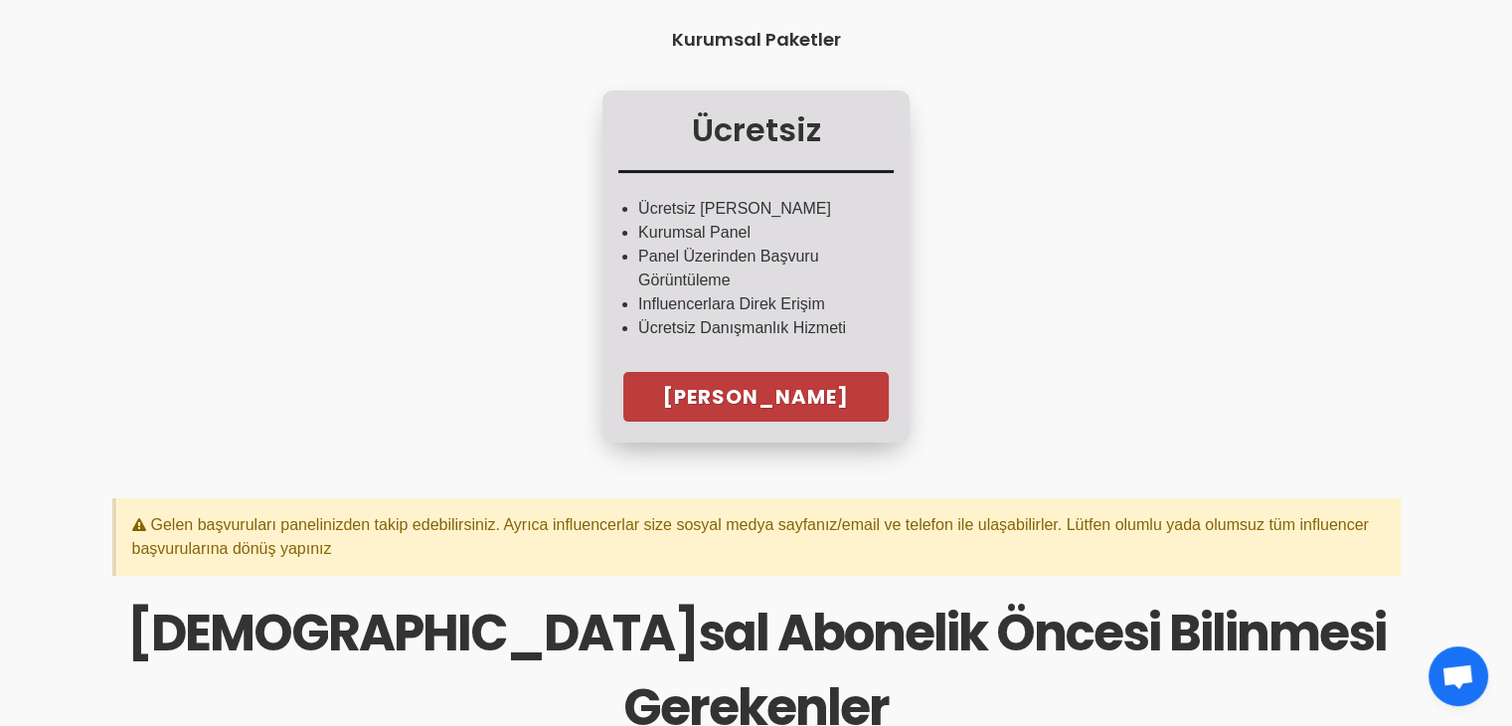
click at [752, 394] on link "[PERSON_NAME]" at bounding box center [755, 397] width 265 height 50
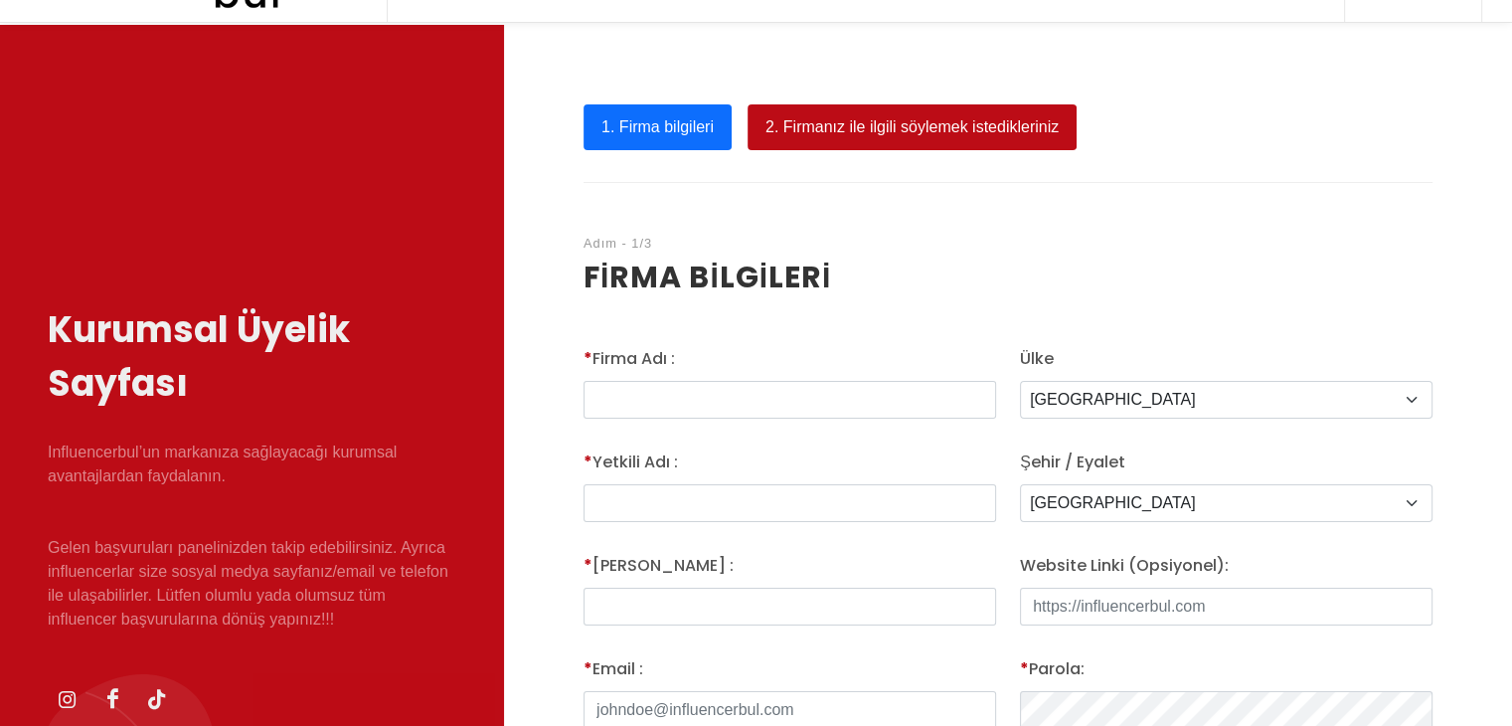
scroll to position [99, 0]
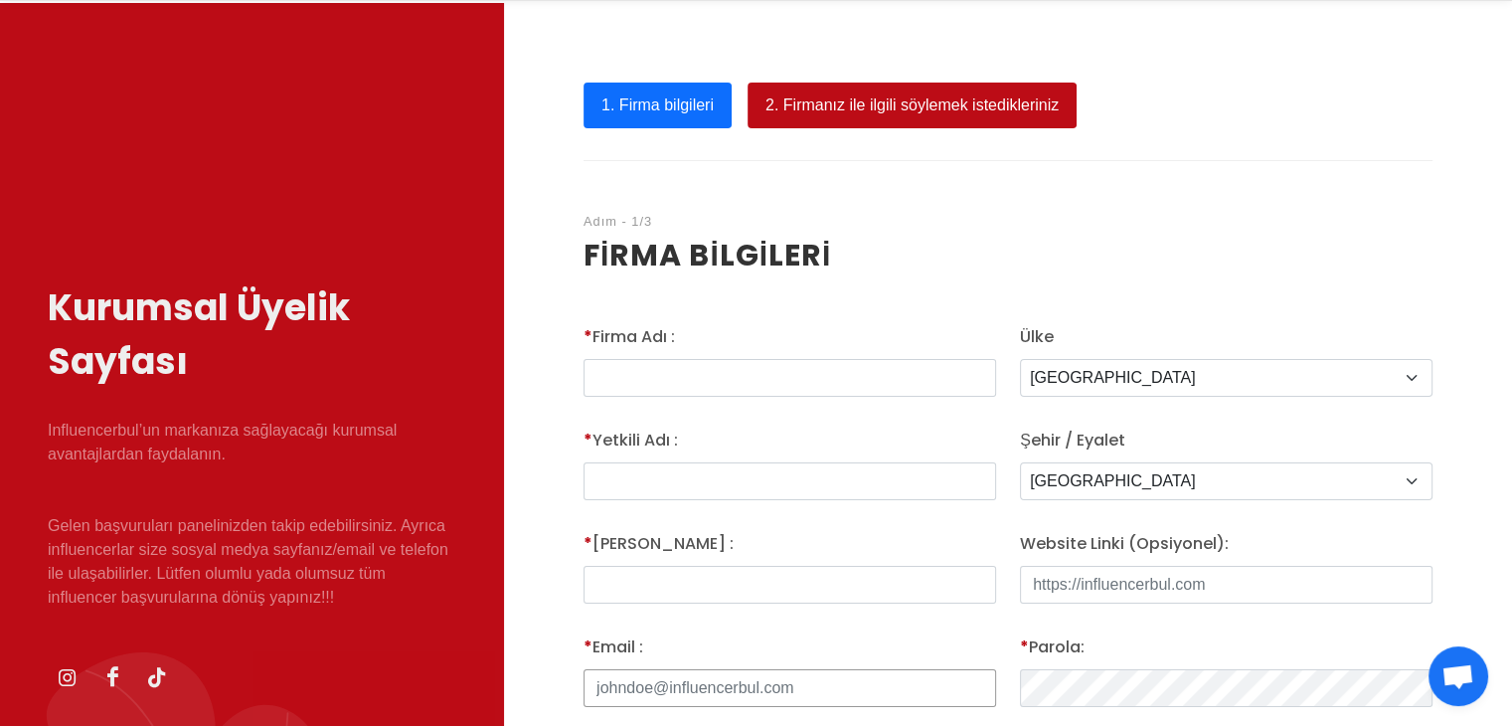
type input "furkanonur001@hotmail.com"
click at [698, 380] on input "* Firma Adı :" at bounding box center [790, 378] width 413 height 38
type input "Novatrend"
click at [721, 489] on input "text" at bounding box center [790, 481] width 413 height 38
type input "FURKAN ONUR"
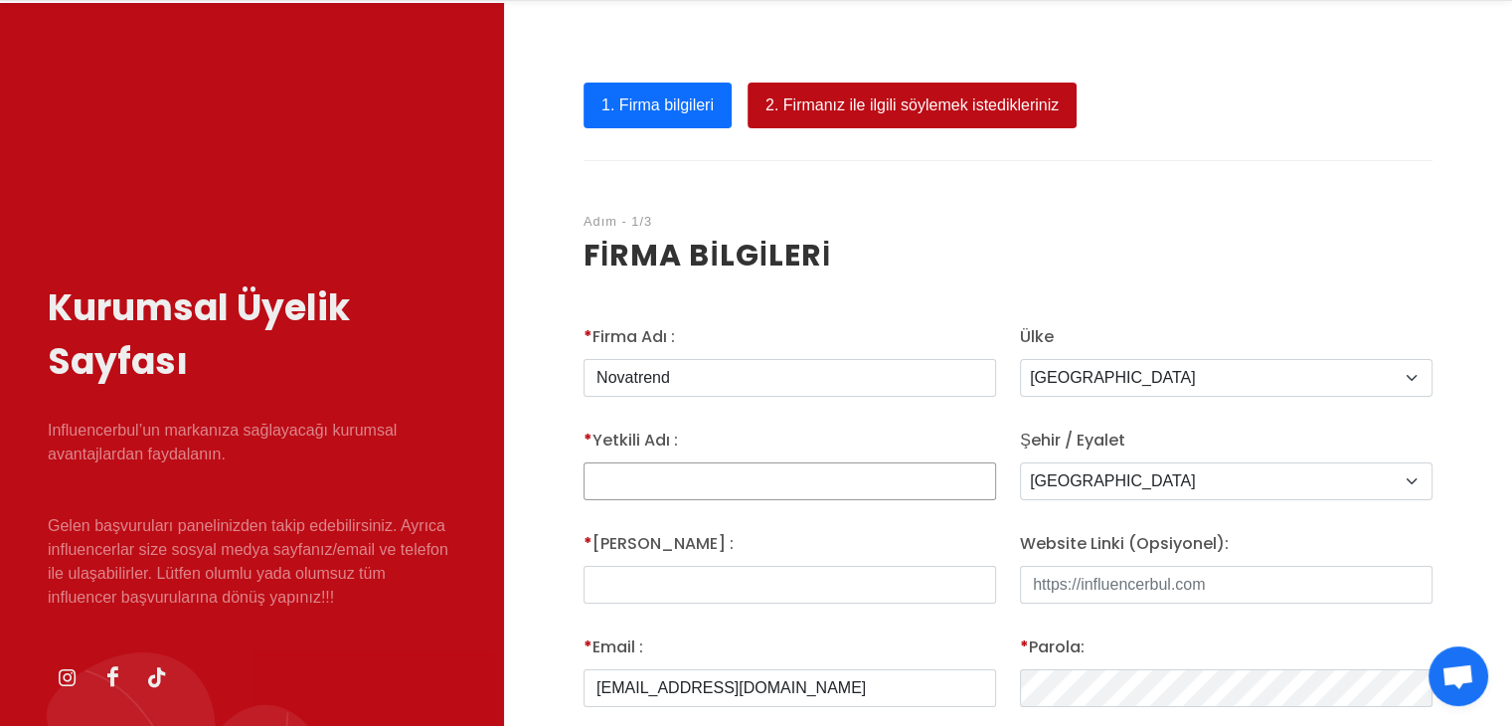
type input "TAŞ"
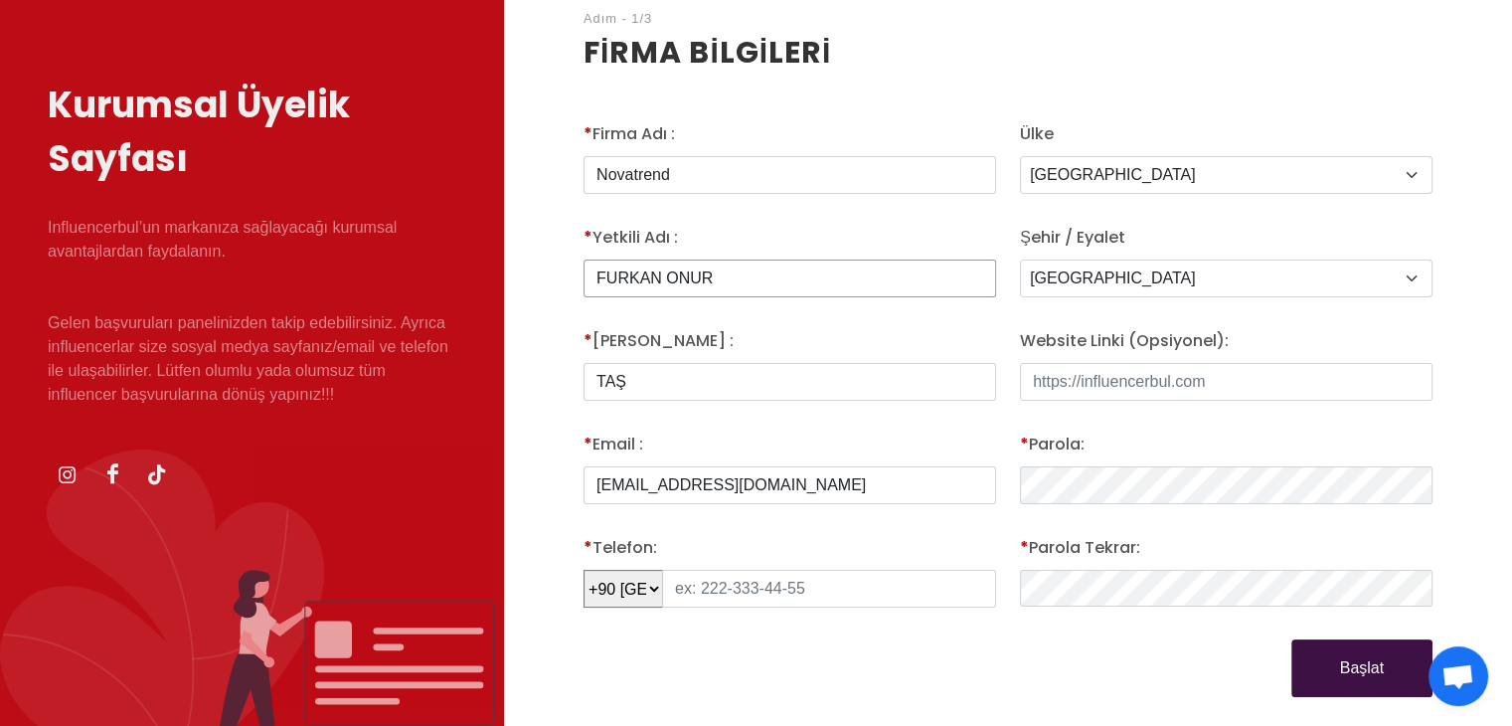
scroll to position [398, 0]
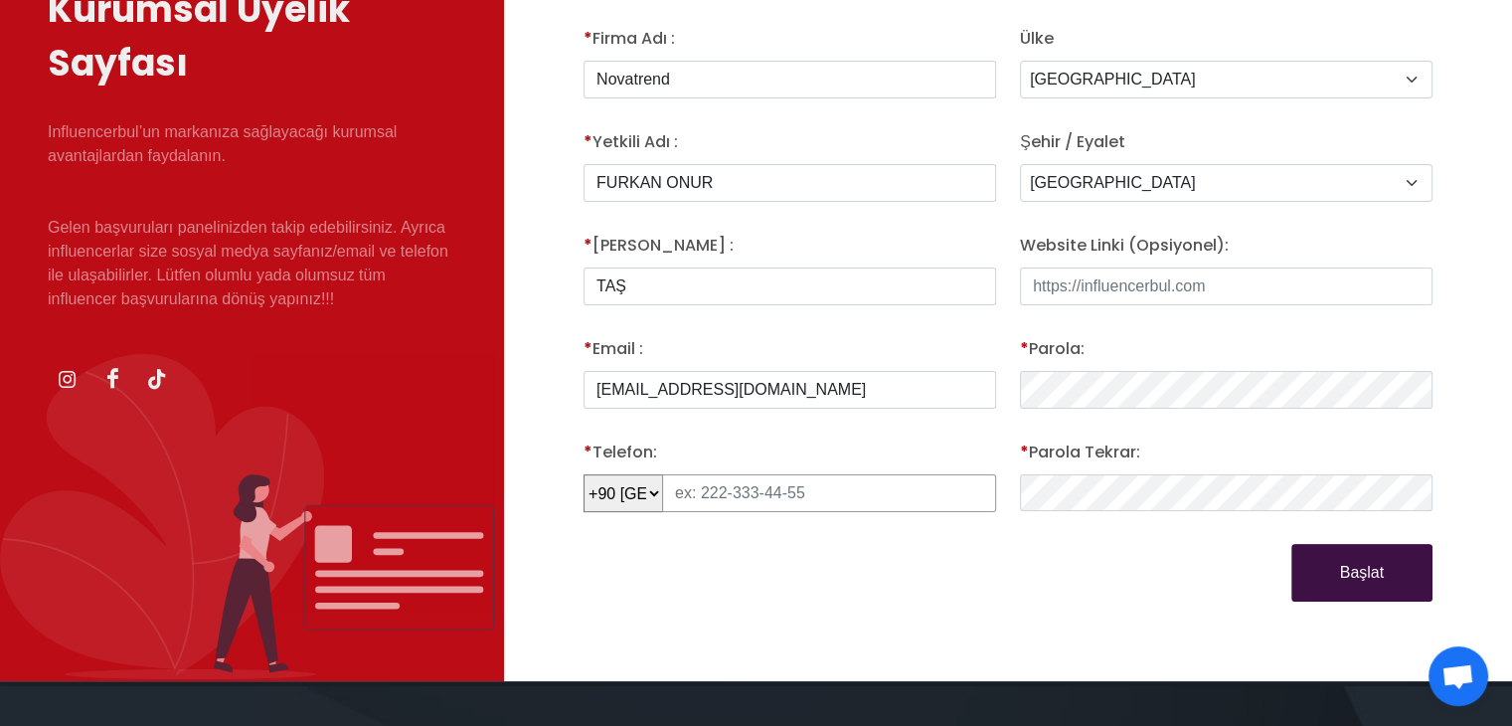
click at [701, 493] on input "text" at bounding box center [829, 493] width 334 height 38
type input "537 325 19 79"
type input "furkanonur001@hotmail.com"
click at [1372, 566] on button "Başlat" at bounding box center [1362, 573] width 141 height 58
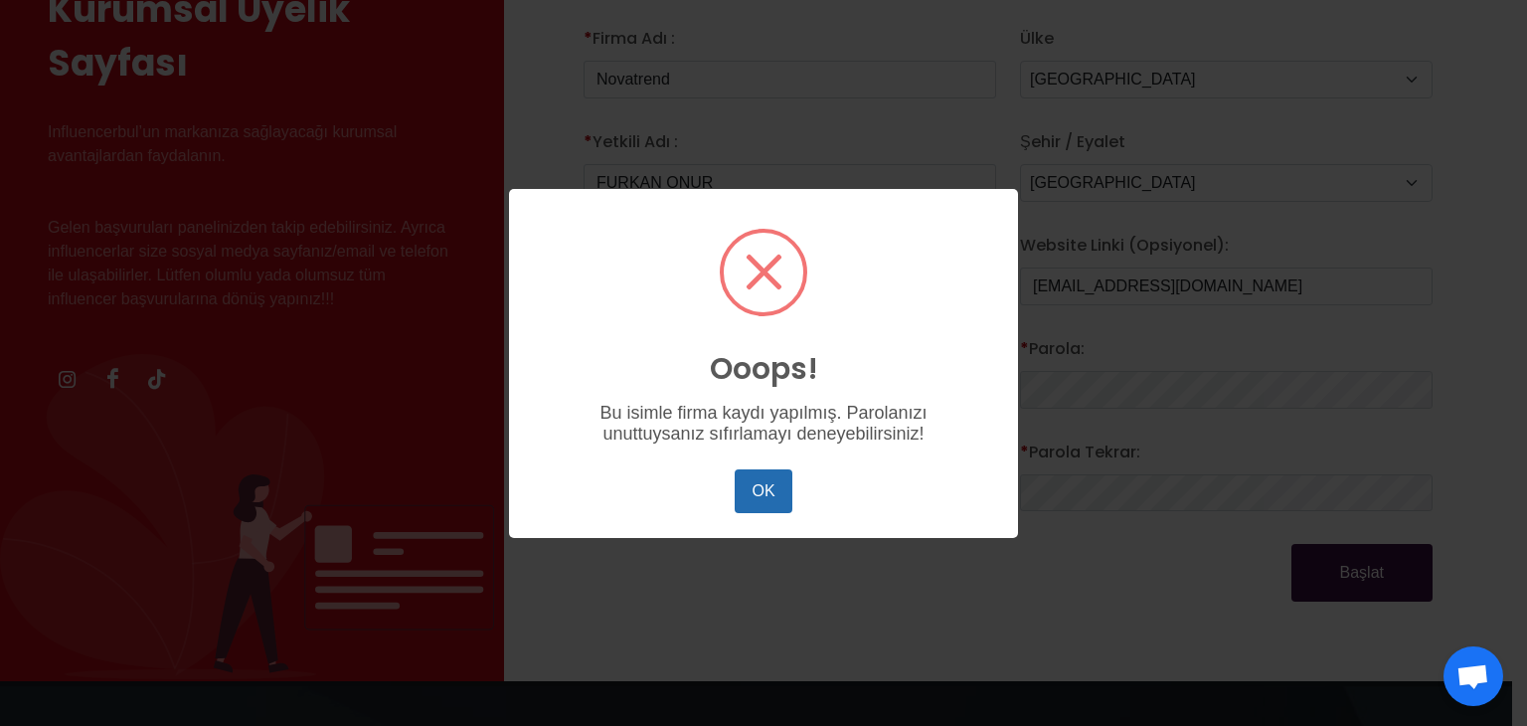
click at [767, 482] on button "OK" at bounding box center [764, 491] width 58 height 44
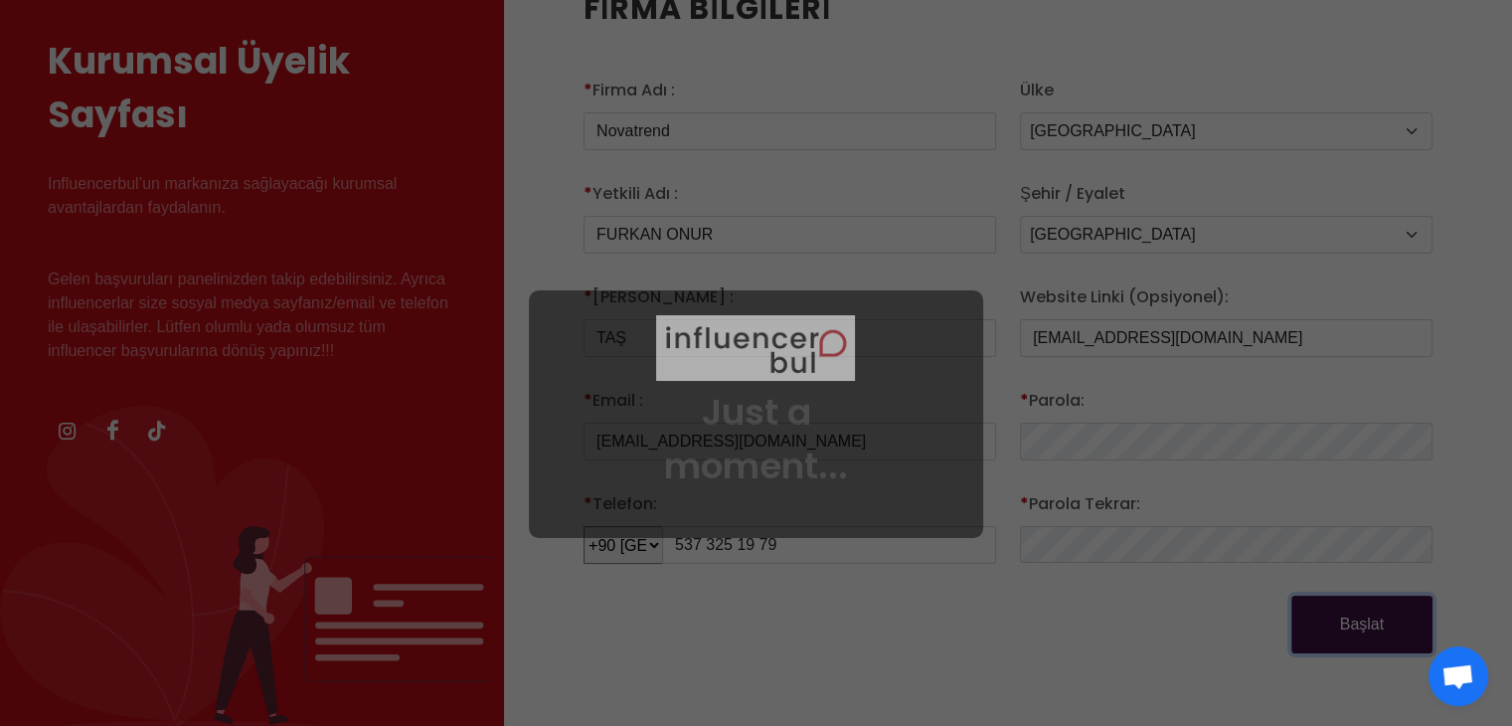
scroll to position [497, 0]
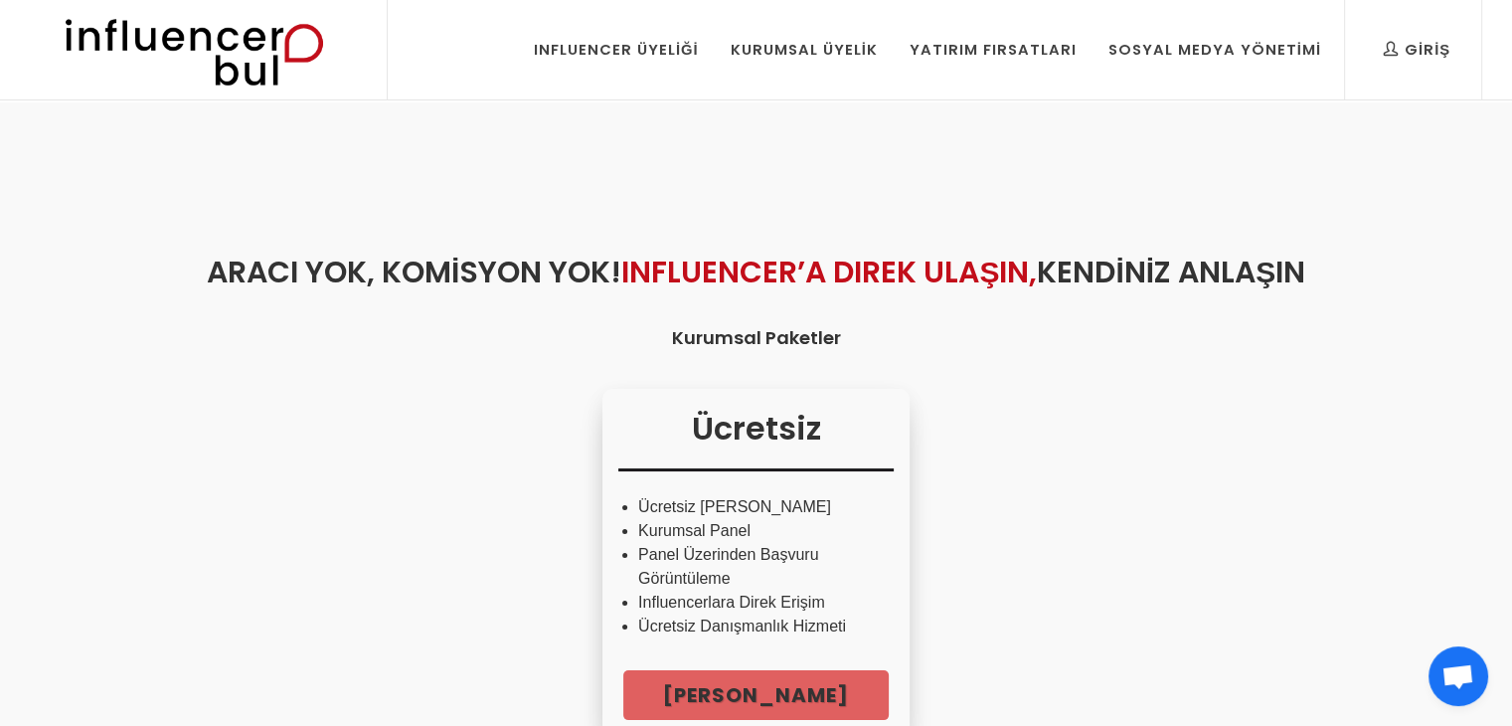
click at [171, 62] on img at bounding box center [193, 49] width 327 height 99
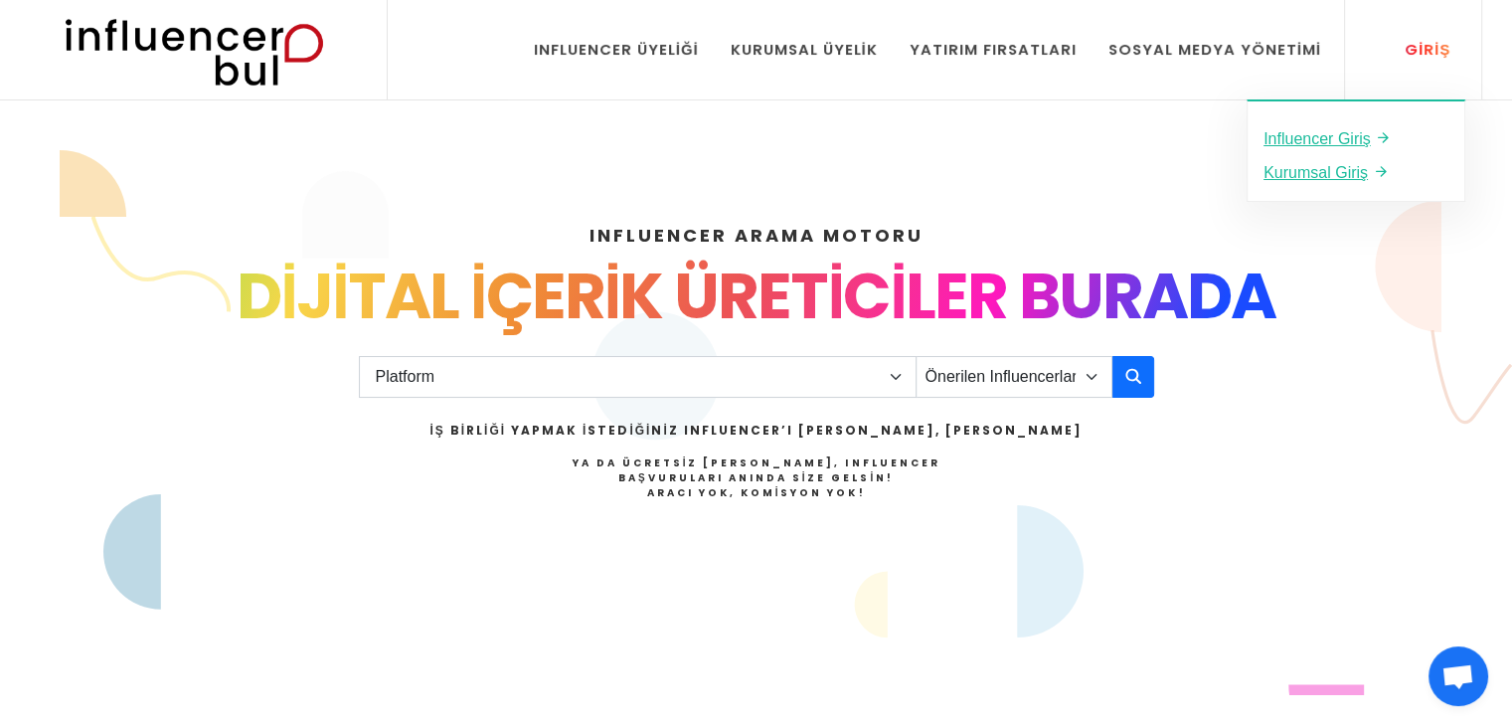
click at [1412, 43] on div "Giriş" at bounding box center [1417, 50] width 68 height 22
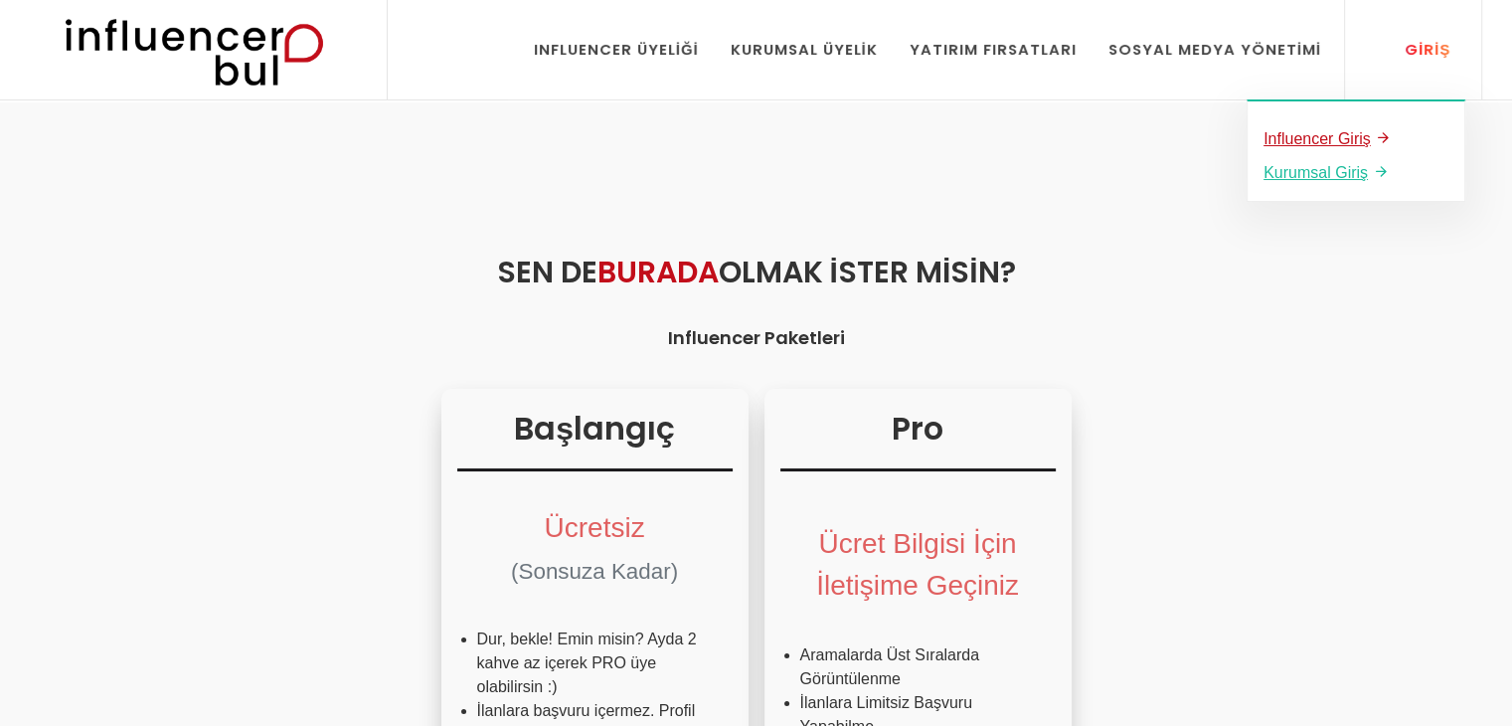
click at [1341, 144] on u "Influencer Giriş" at bounding box center [1317, 138] width 107 height 17
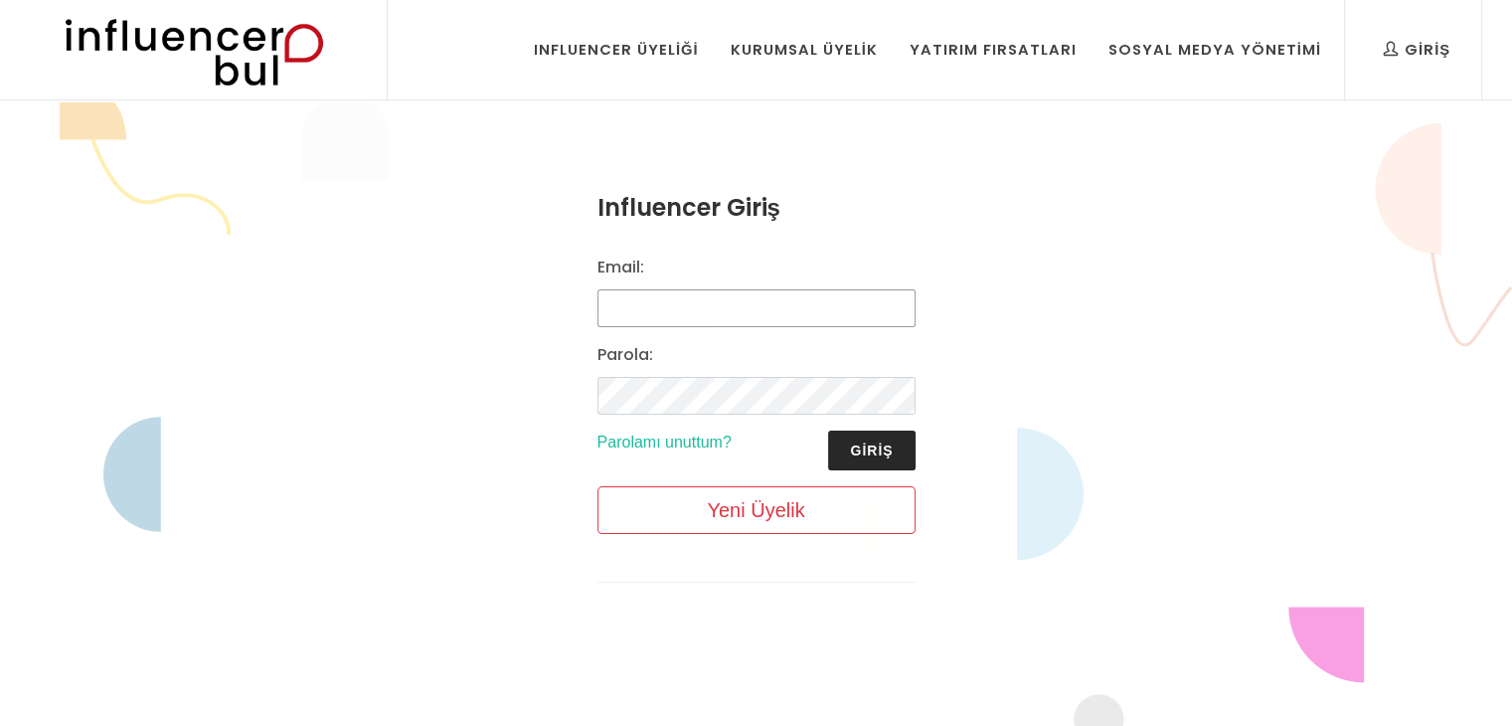
type input "[EMAIL_ADDRESS][DOMAIN_NAME]"
click at [860, 443] on button "Giriş" at bounding box center [871, 451] width 87 height 40
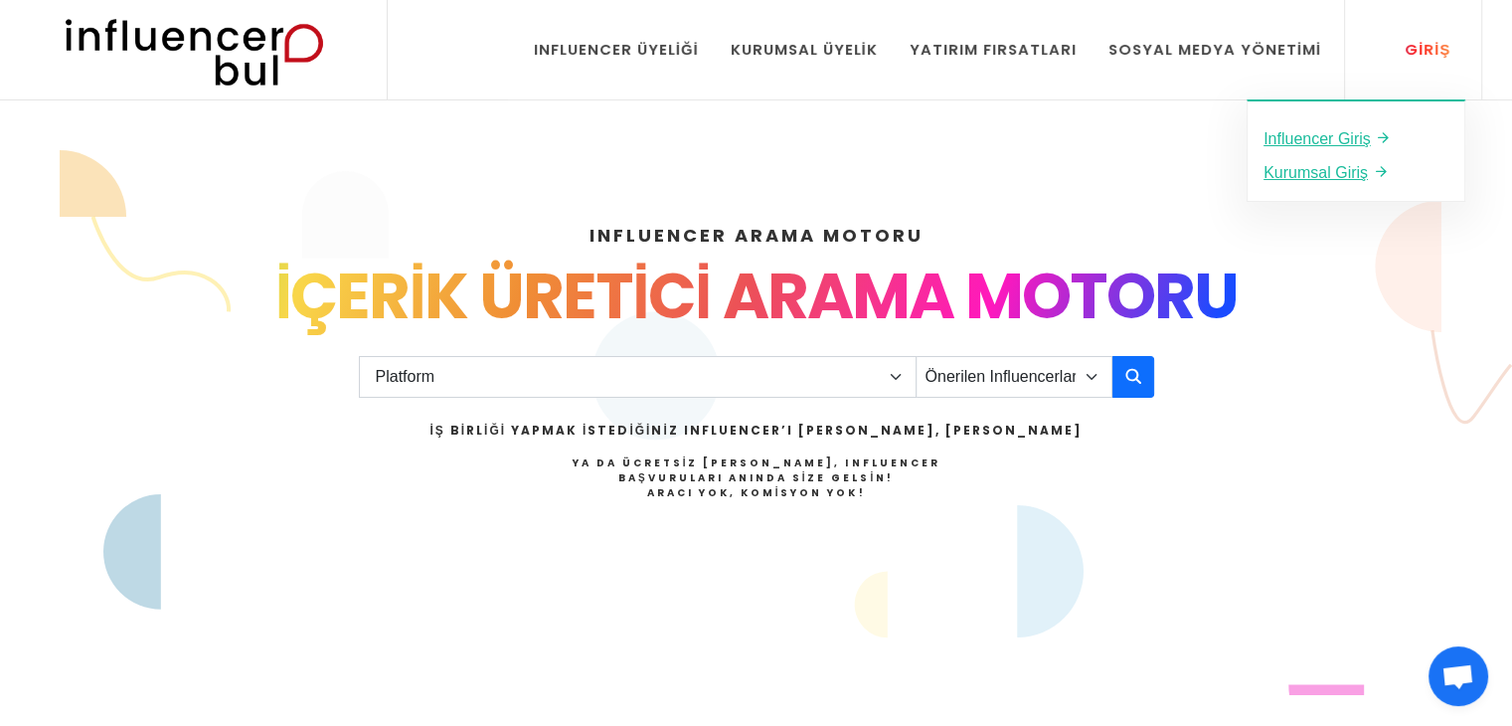
click at [1443, 57] on div "Giriş" at bounding box center [1417, 50] width 68 height 22
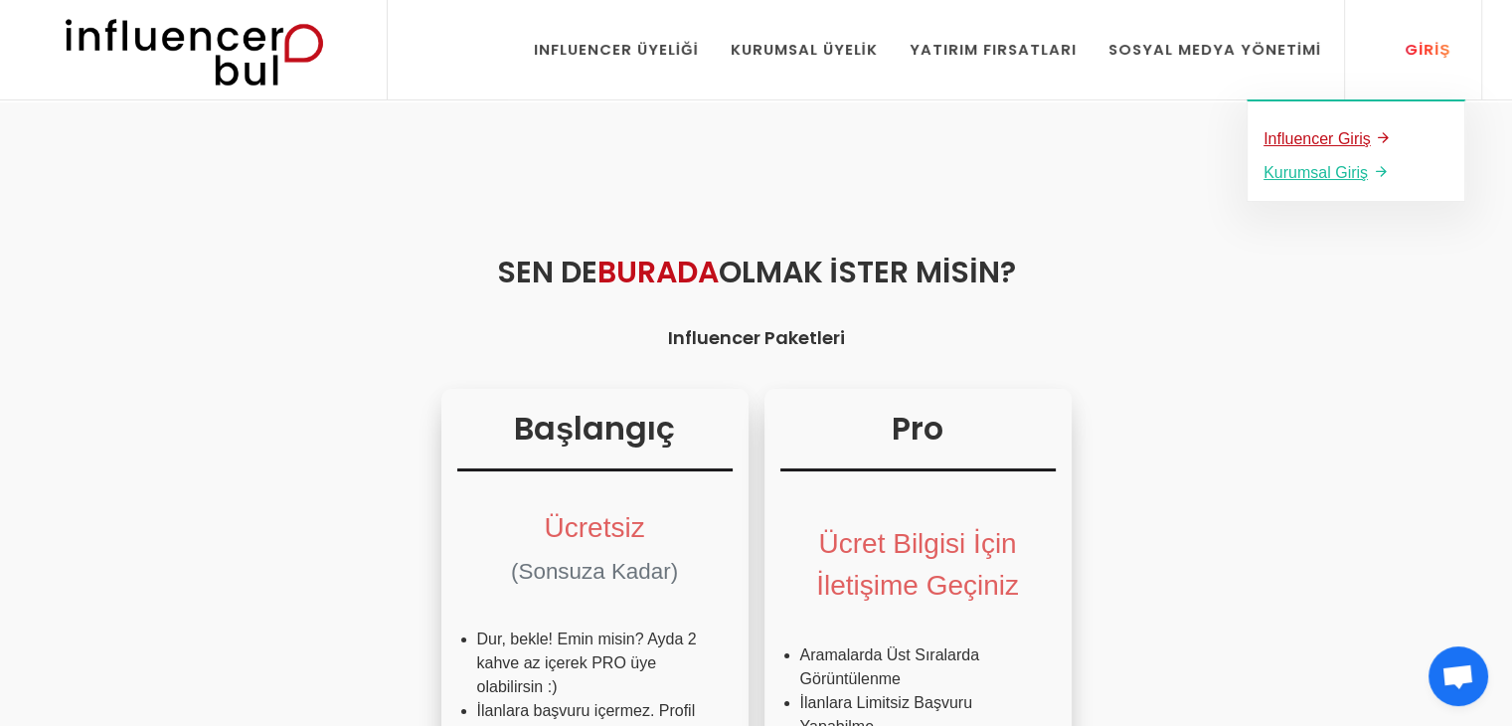
click at [1313, 144] on u "Influencer Giriş" at bounding box center [1317, 138] width 107 height 17
